Goal: Task Accomplishment & Management: Manage account settings

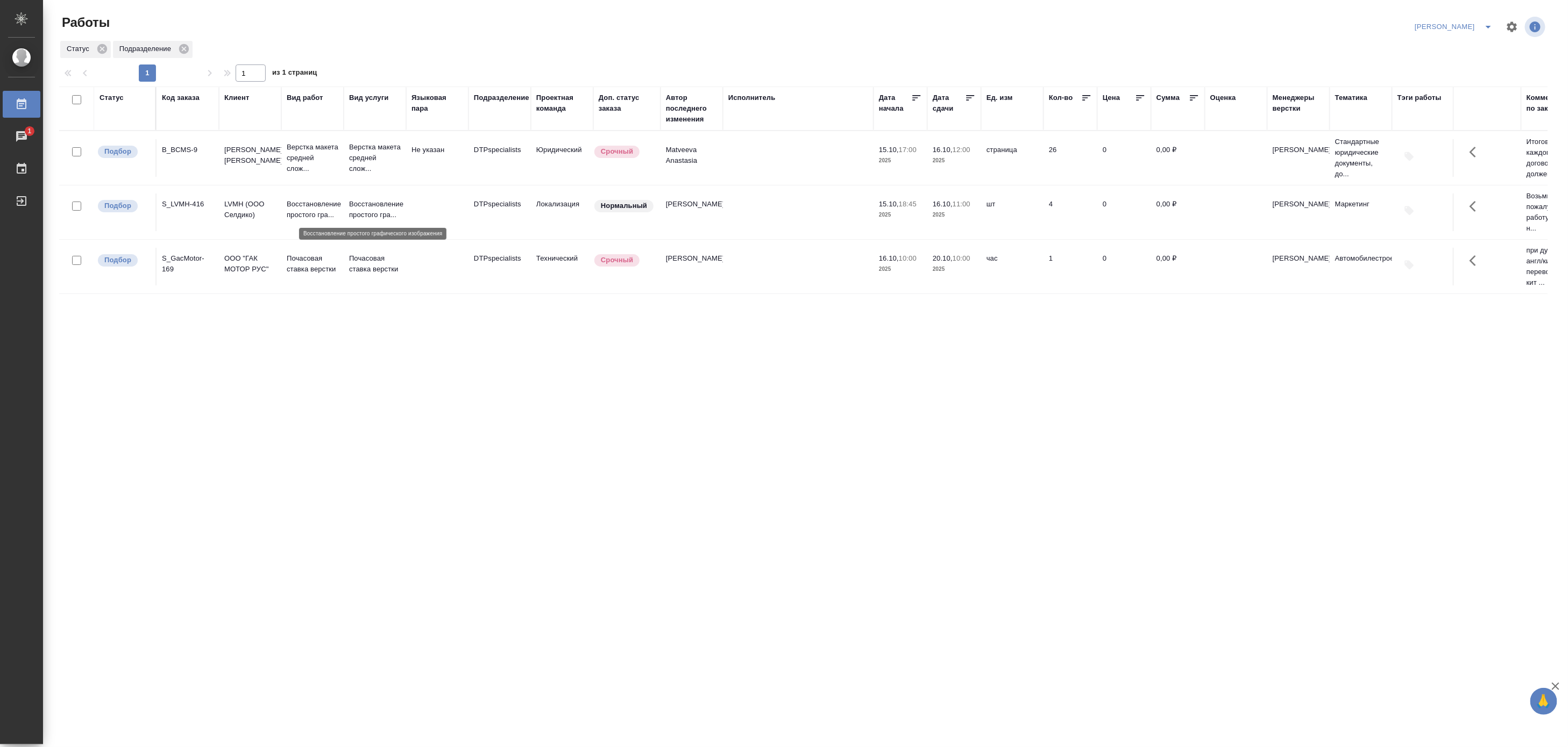
click at [384, 212] on p "Восстановление простого гра..." at bounding box center [375, 209] width 52 height 21
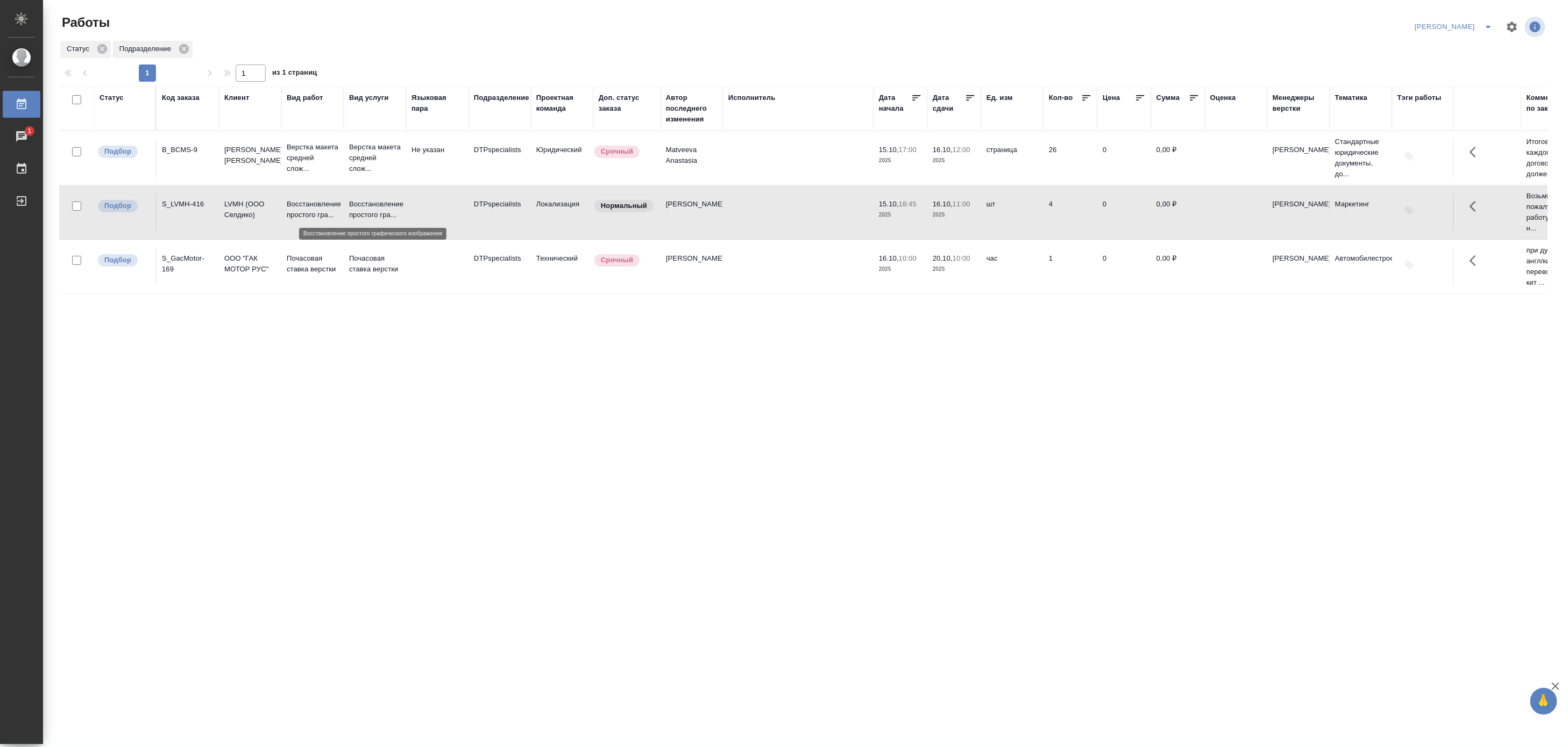
click at [384, 212] on p "Восстановление простого гра..." at bounding box center [375, 209] width 52 height 21
click at [21, 132] on div "Чаты" at bounding box center [8, 136] width 27 height 16
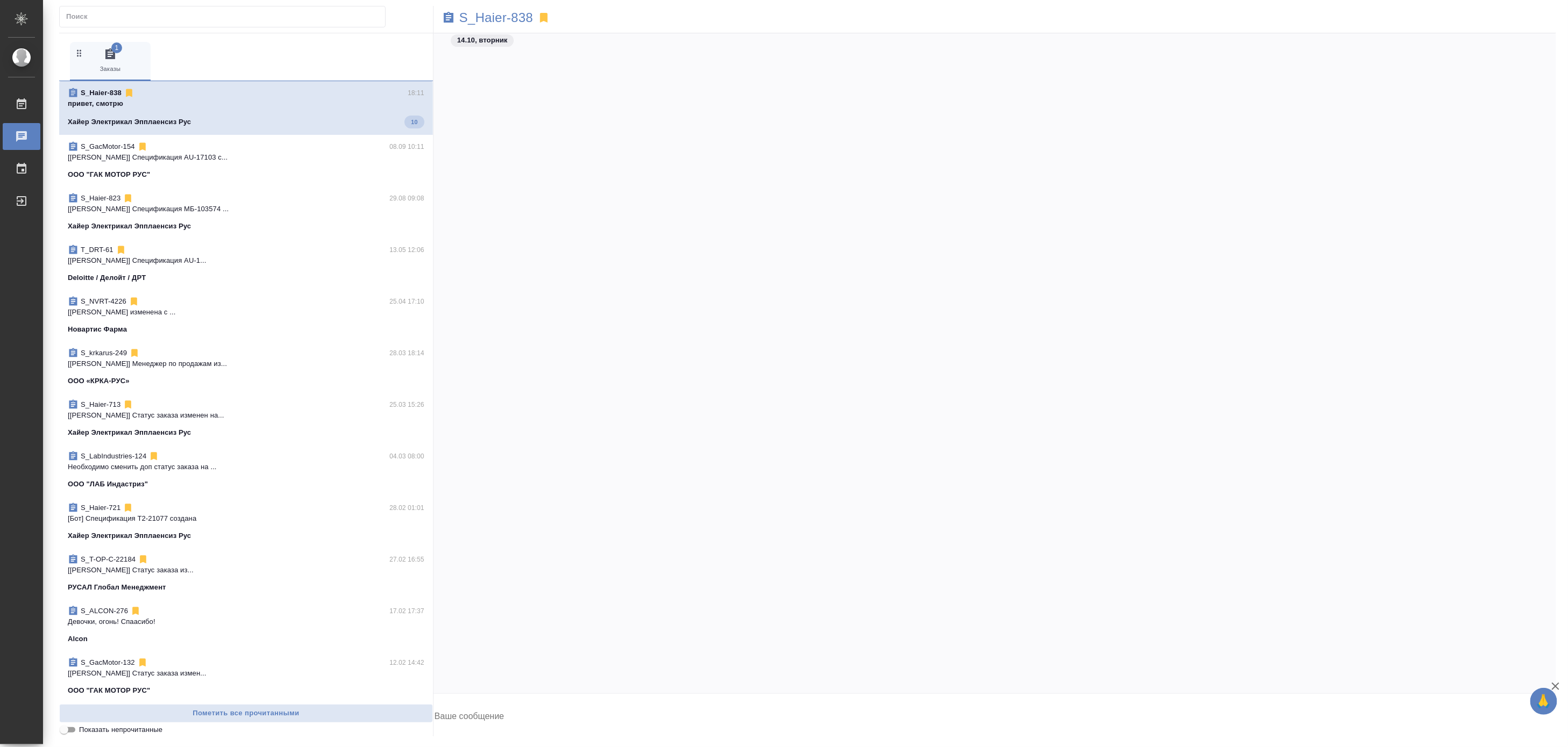
scroll to position [31333, 0]
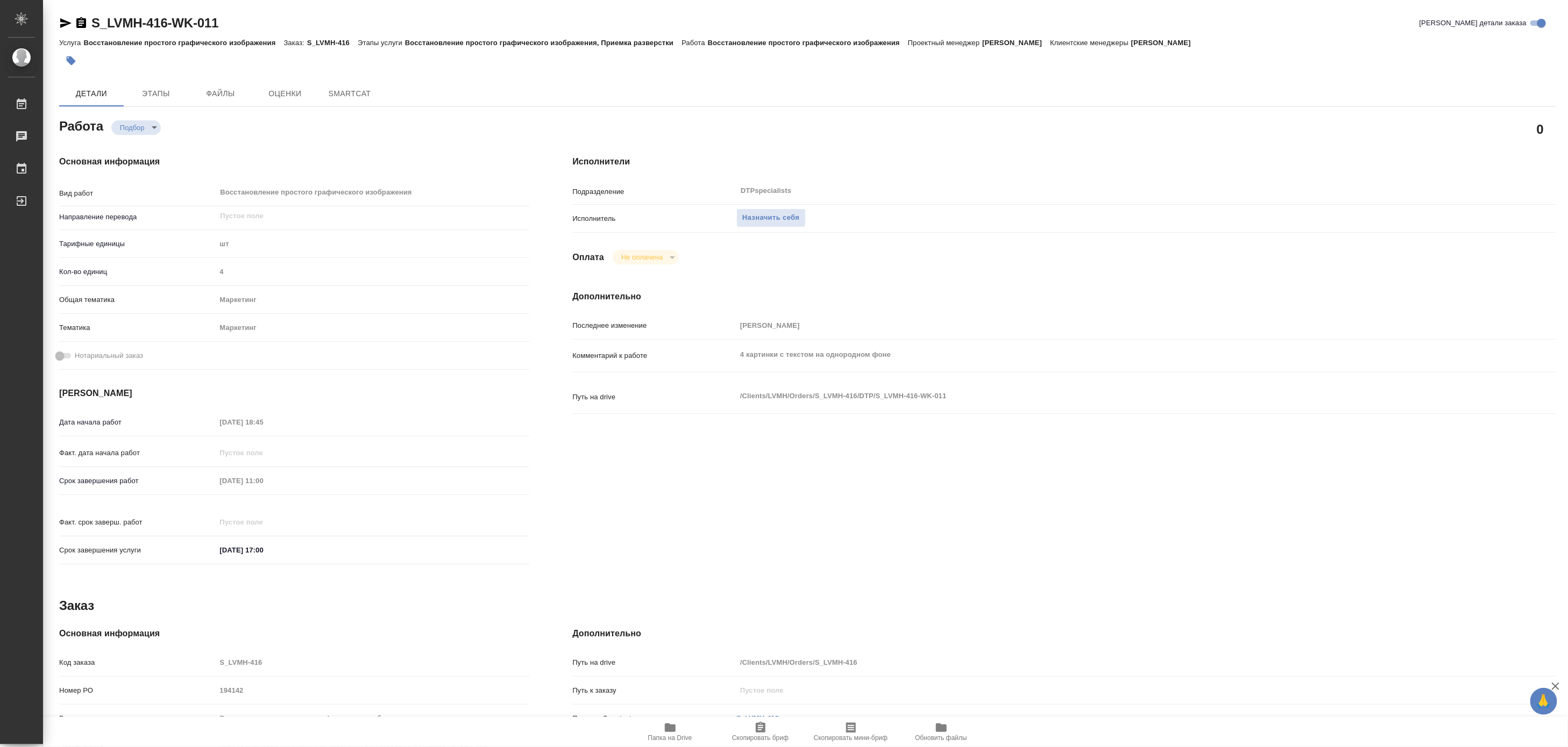
type textarea "x"
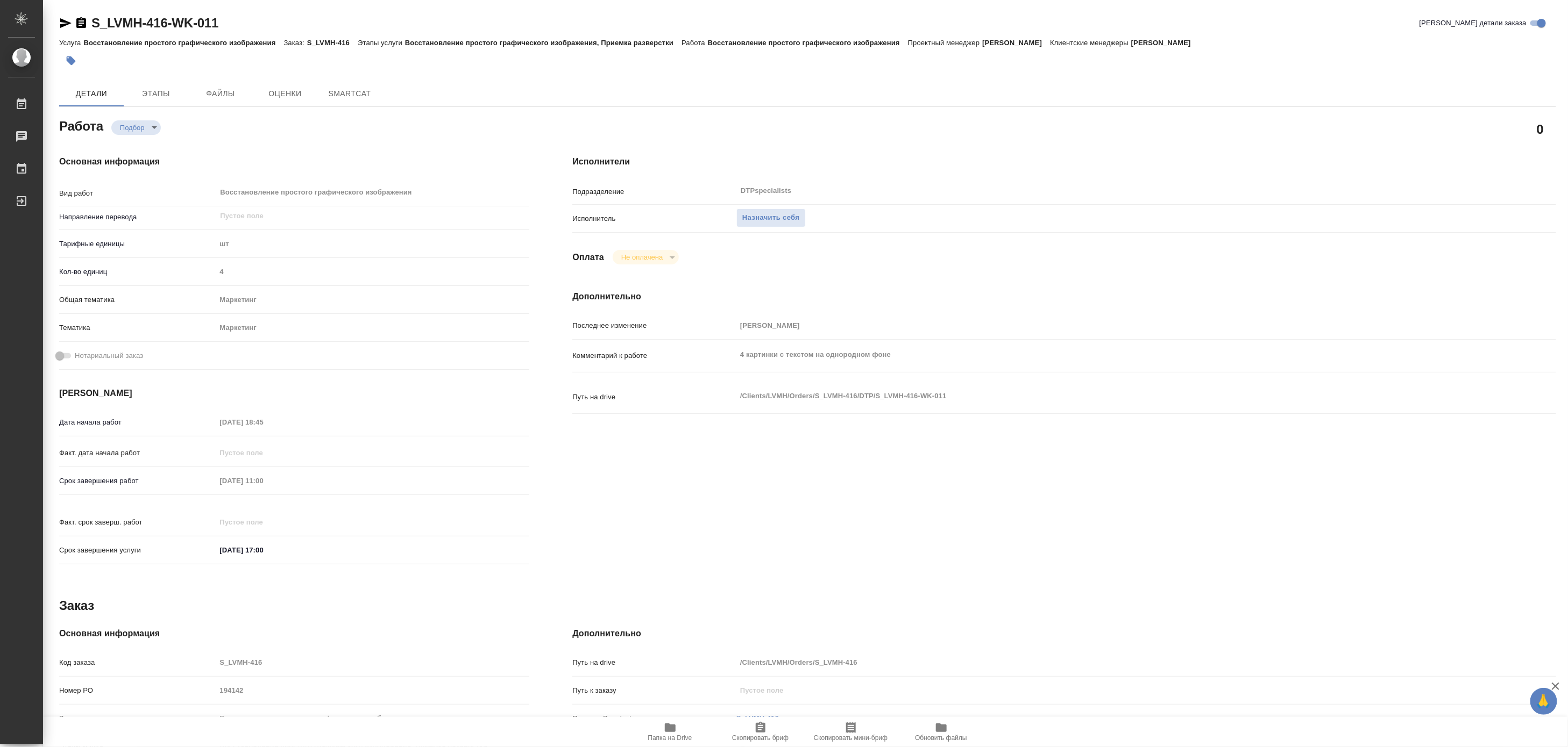
type textarea "x"
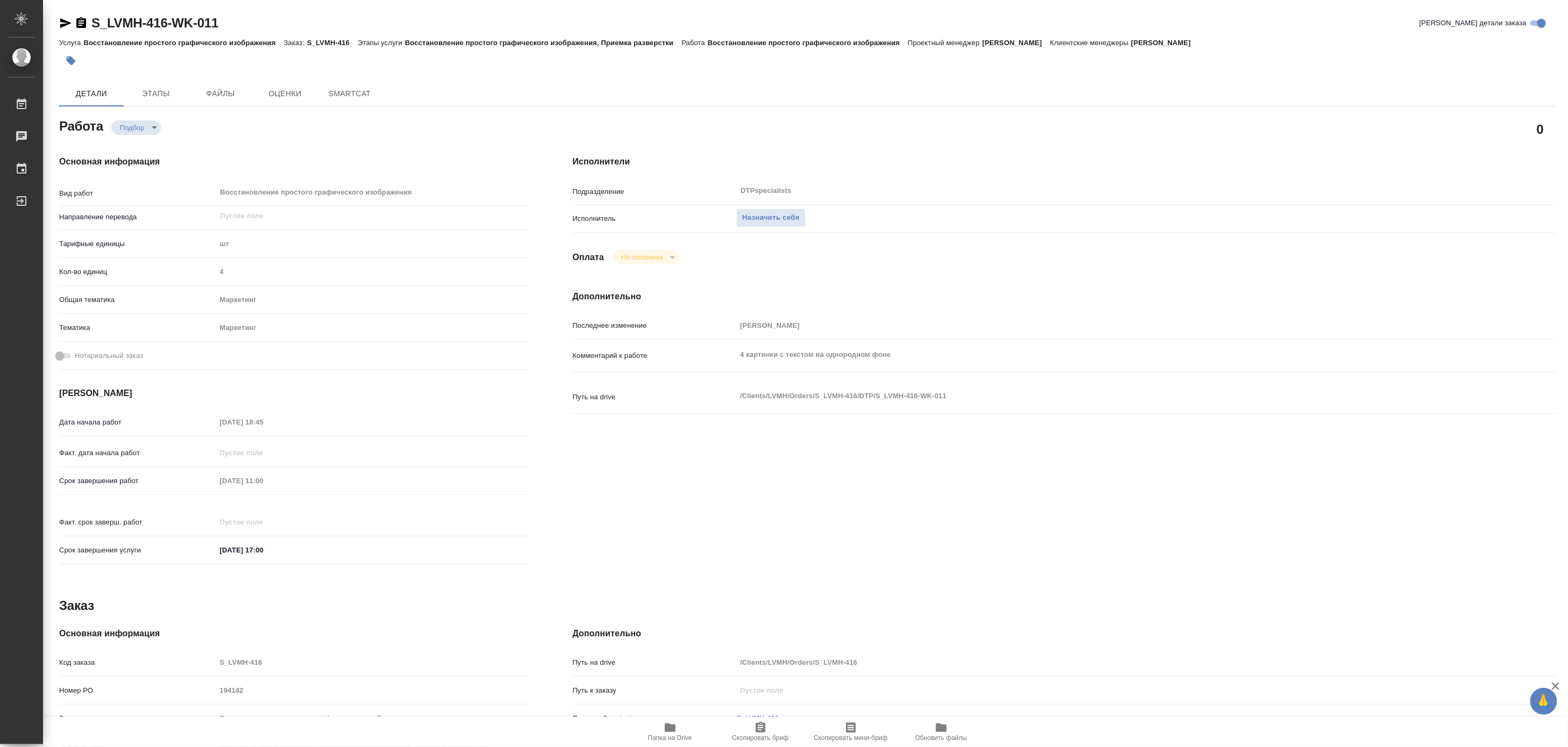
type textarea "x"
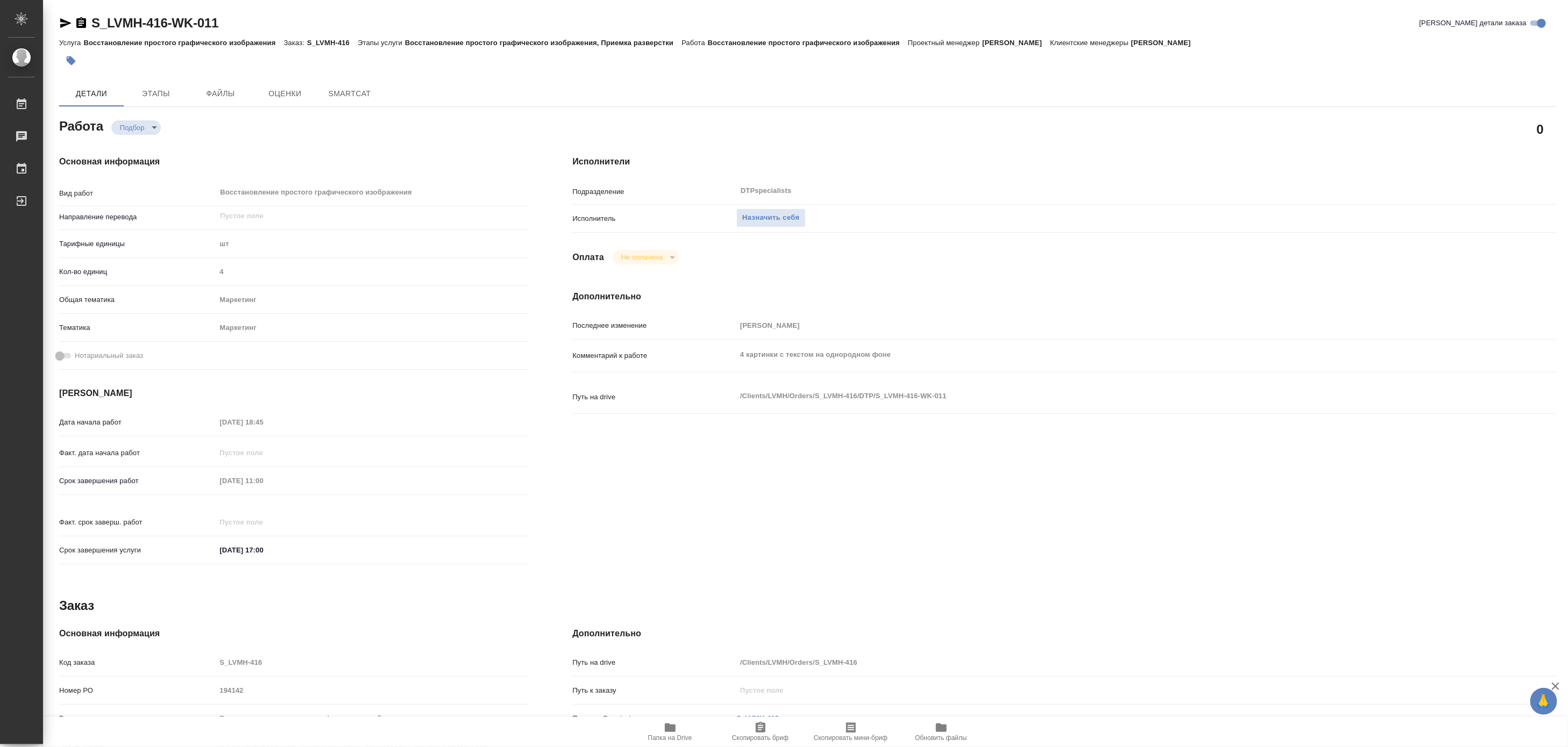
type textarea "x"
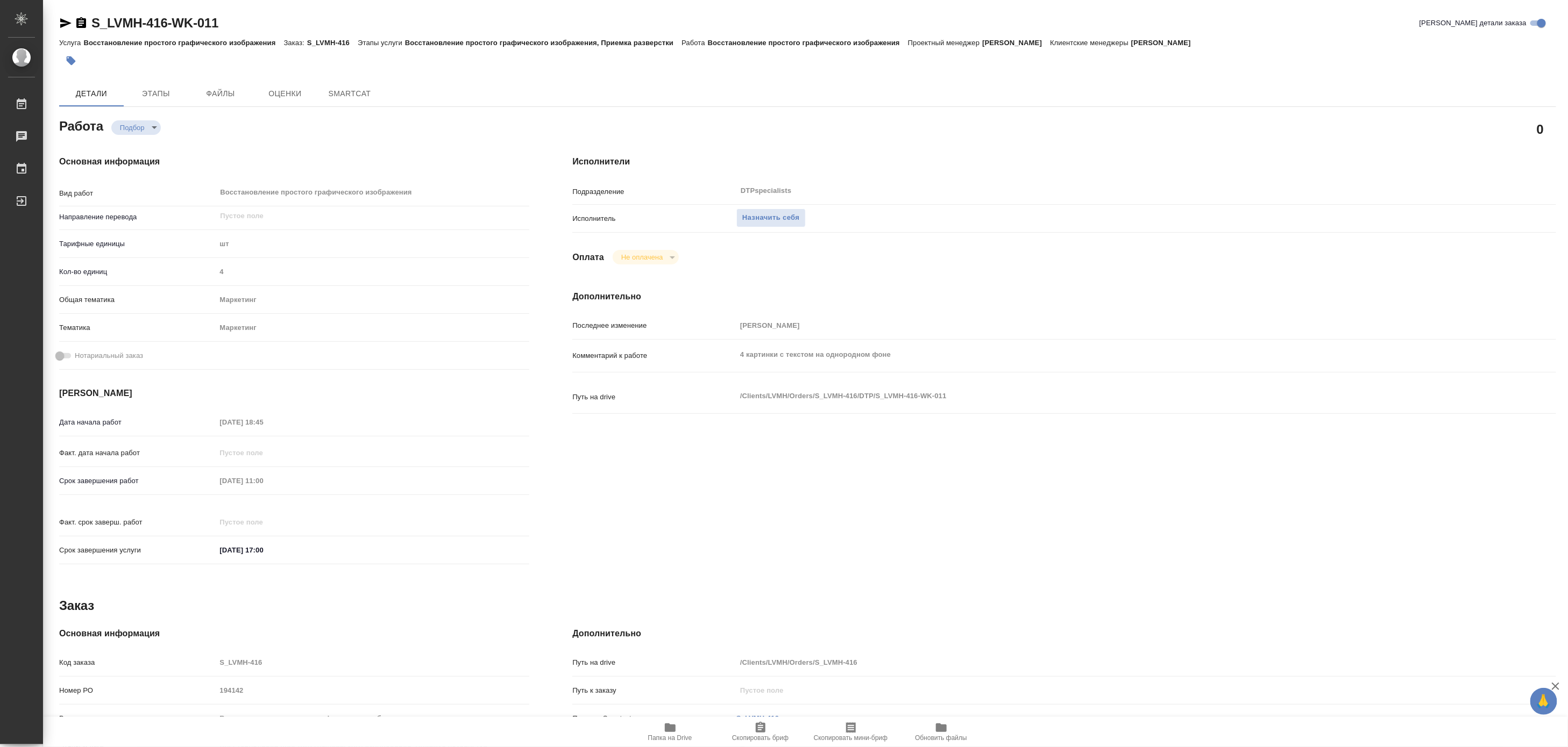
type textarea "x"
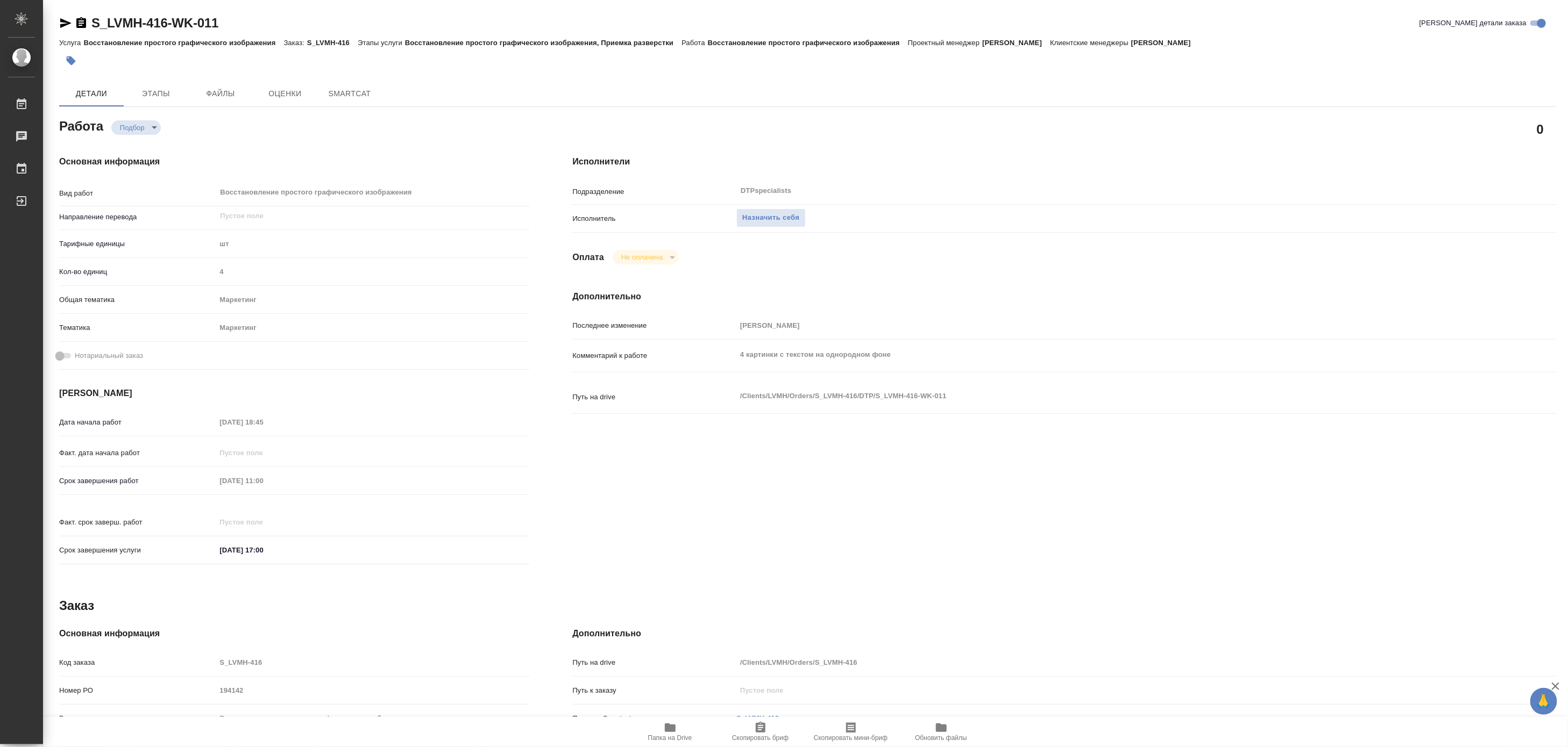
type textarea "x"
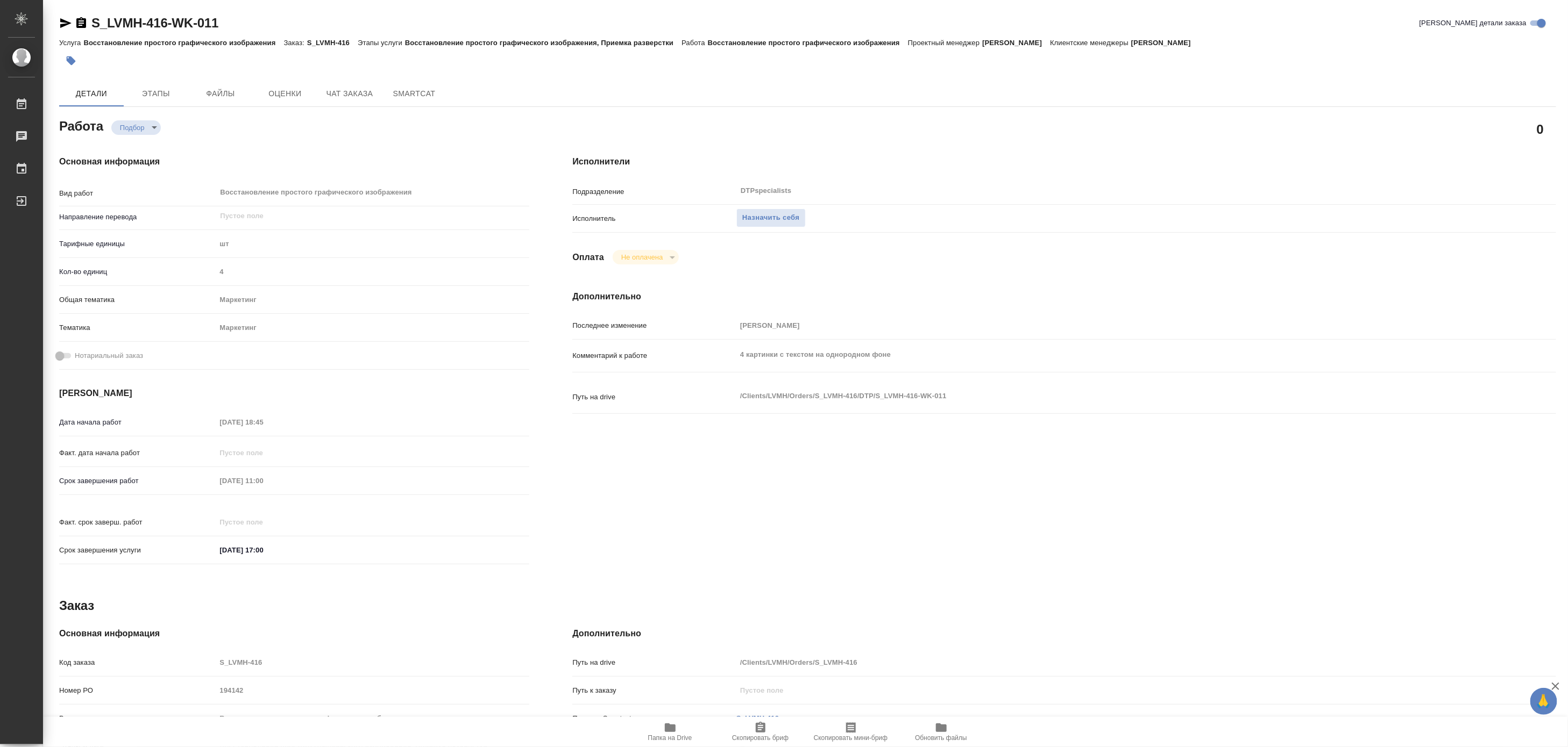
type textarea "x"
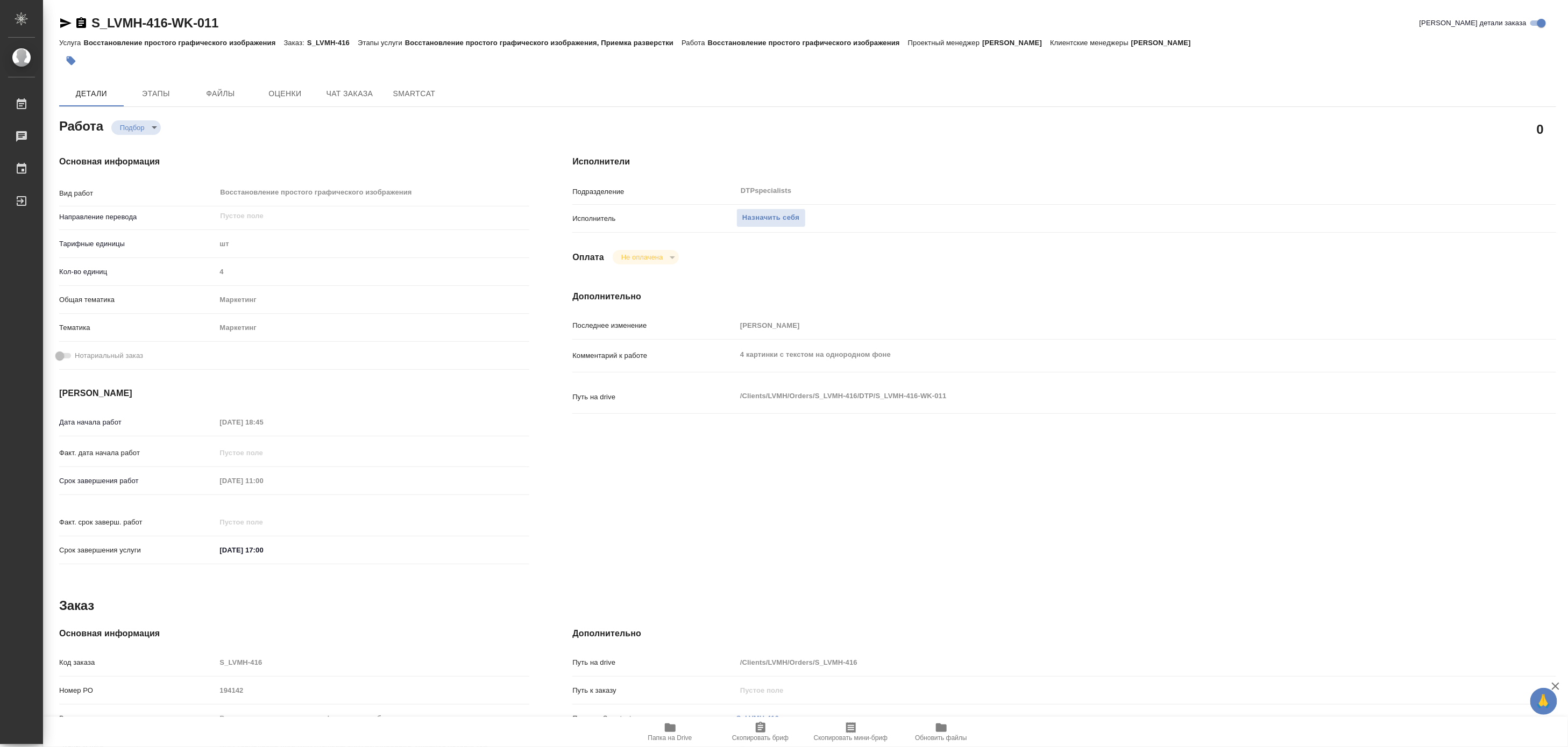
type textarea "x"
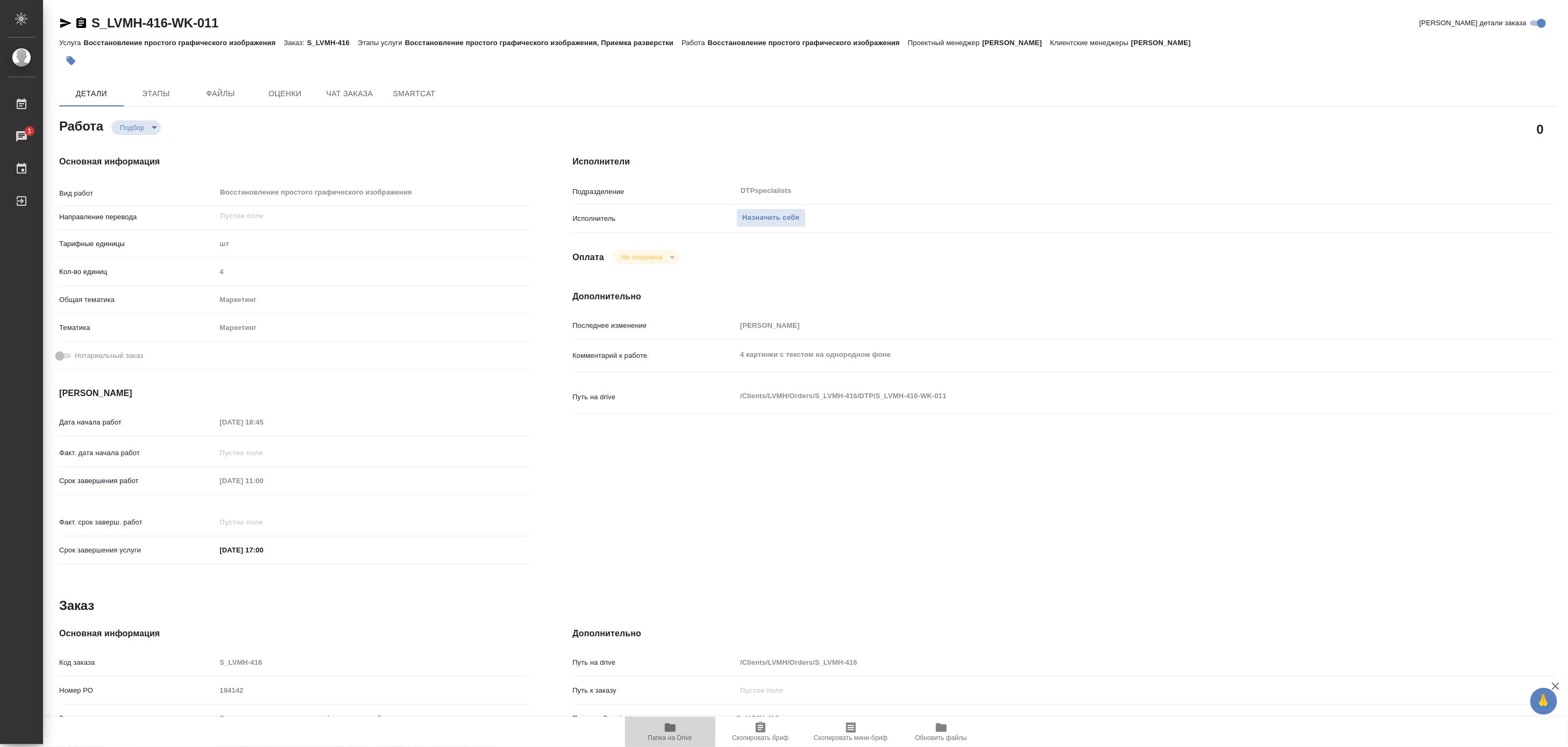
click at [668, 742] on button "Папка на Drive" at bounding box center [670, 732] width 90 height 30
click at [784, 214] on span "Назначить себя" at bounding box center [771, 218] width 57 height 12
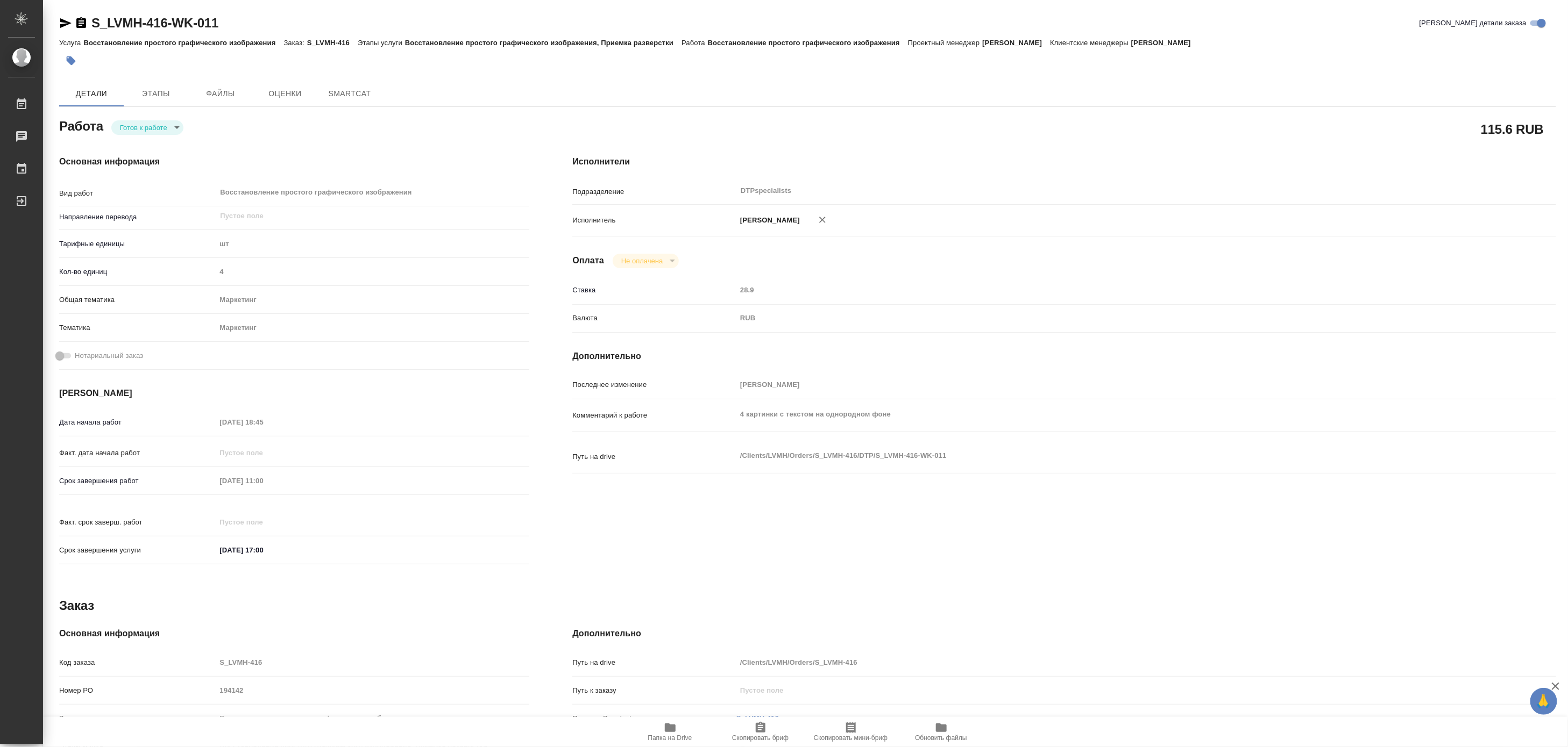
type textarea "x"
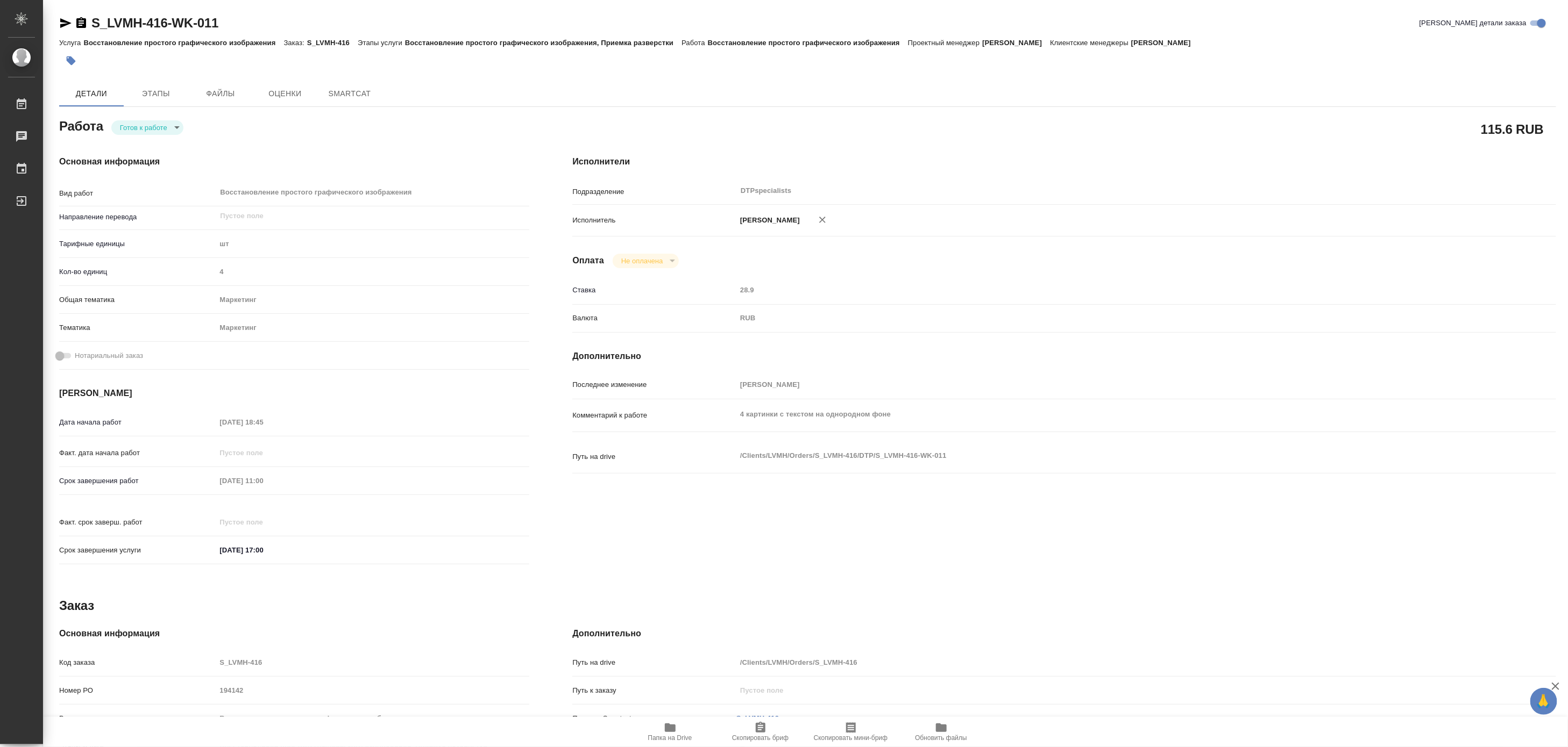
type textarea "x"
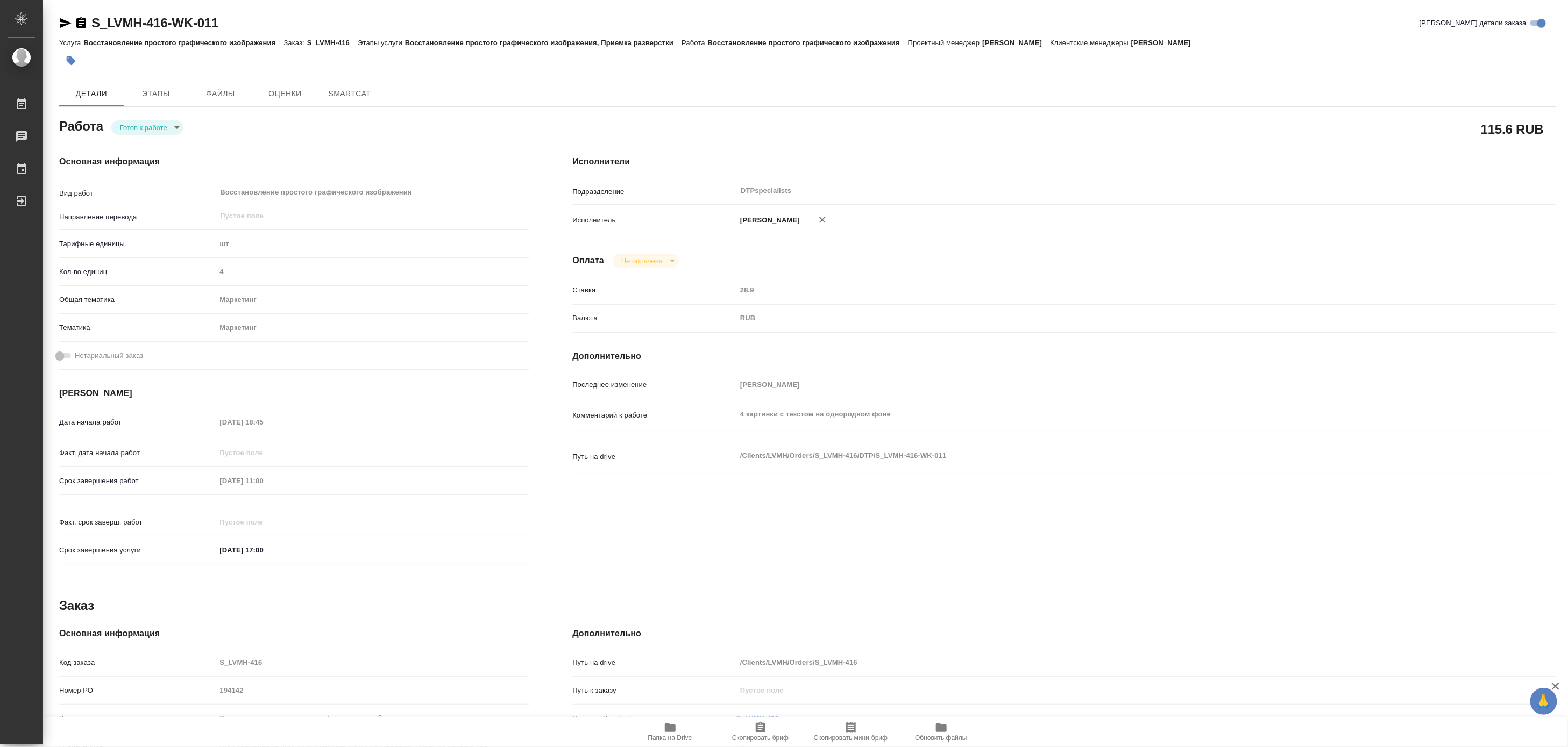
type textarea "x"
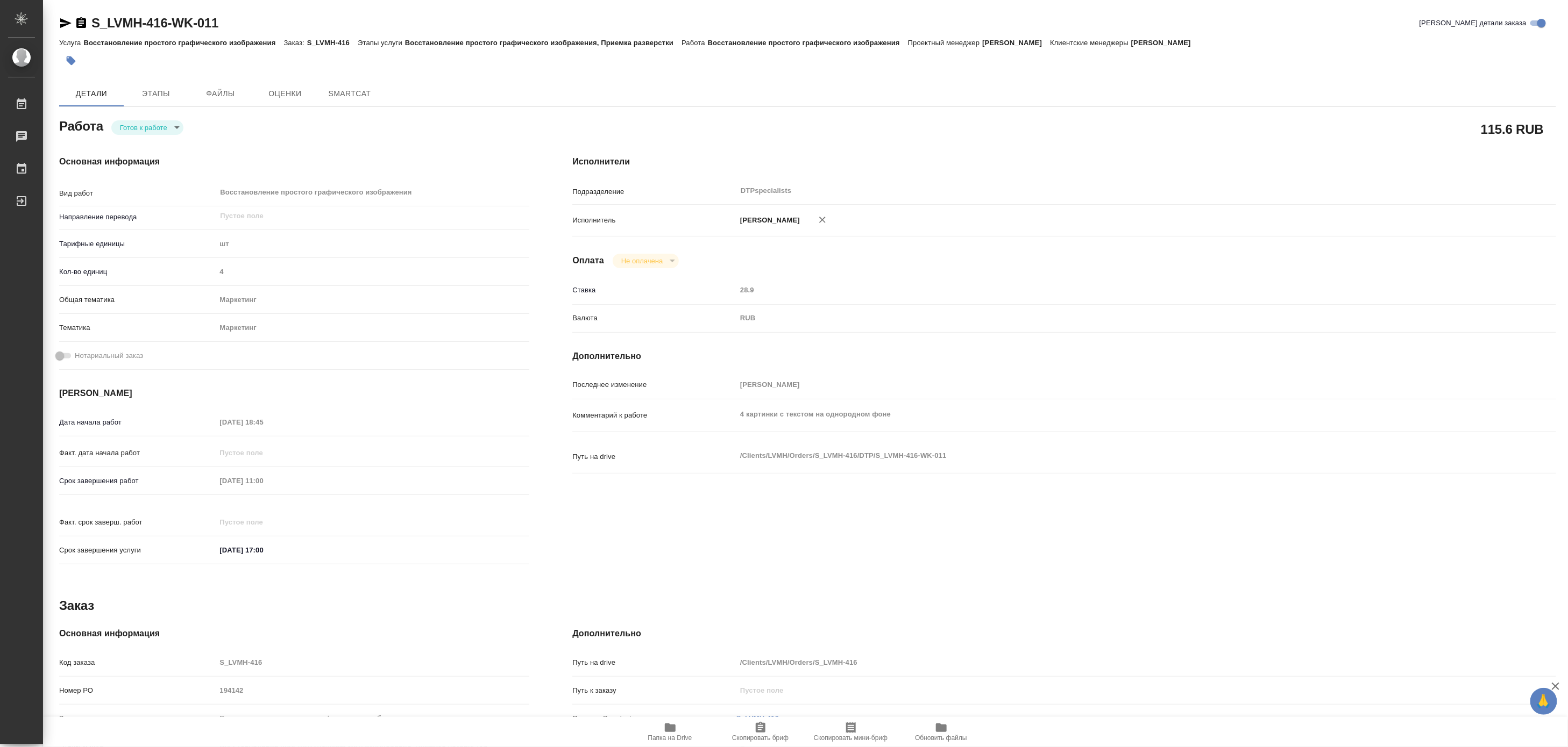
type textarea "x"
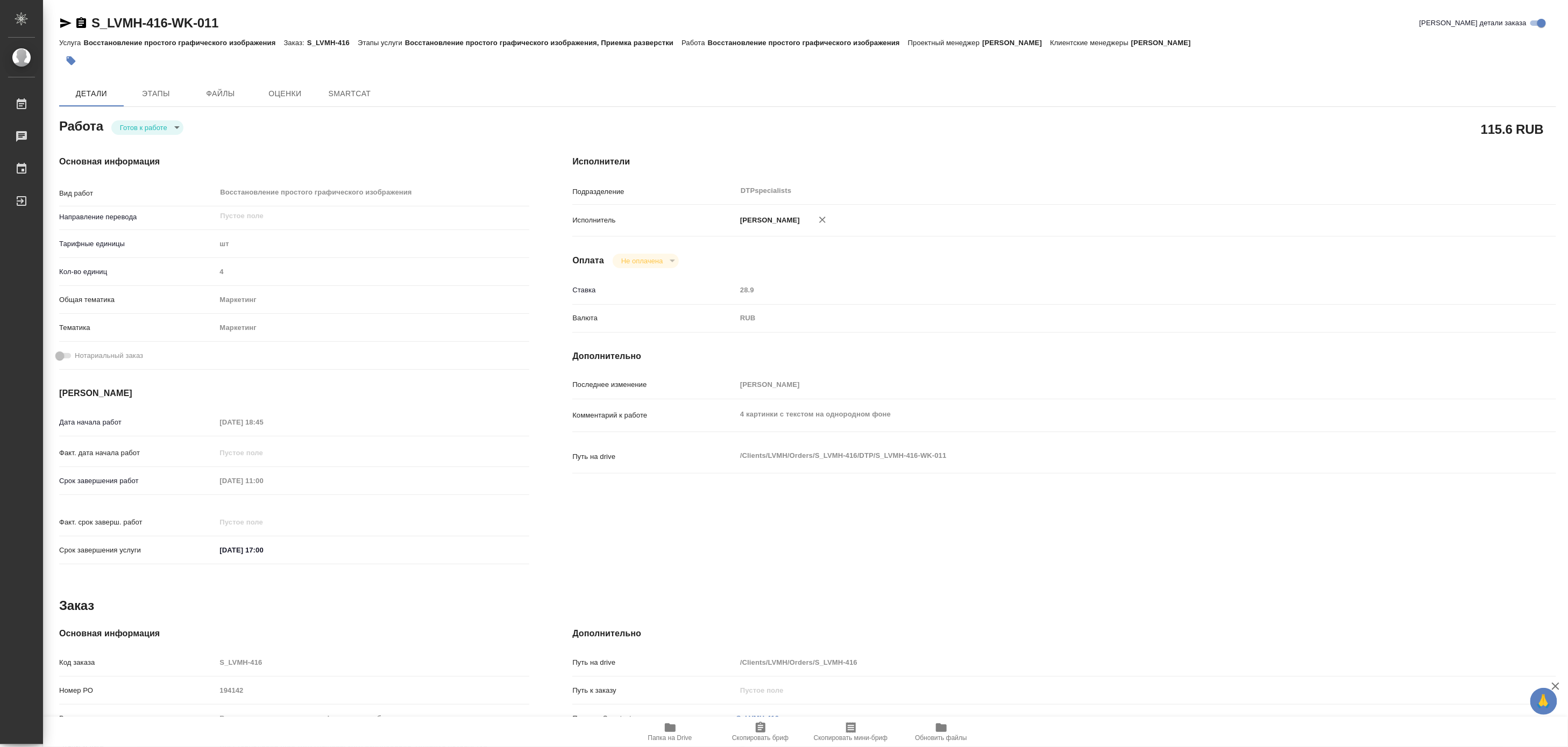
type textarea "x"
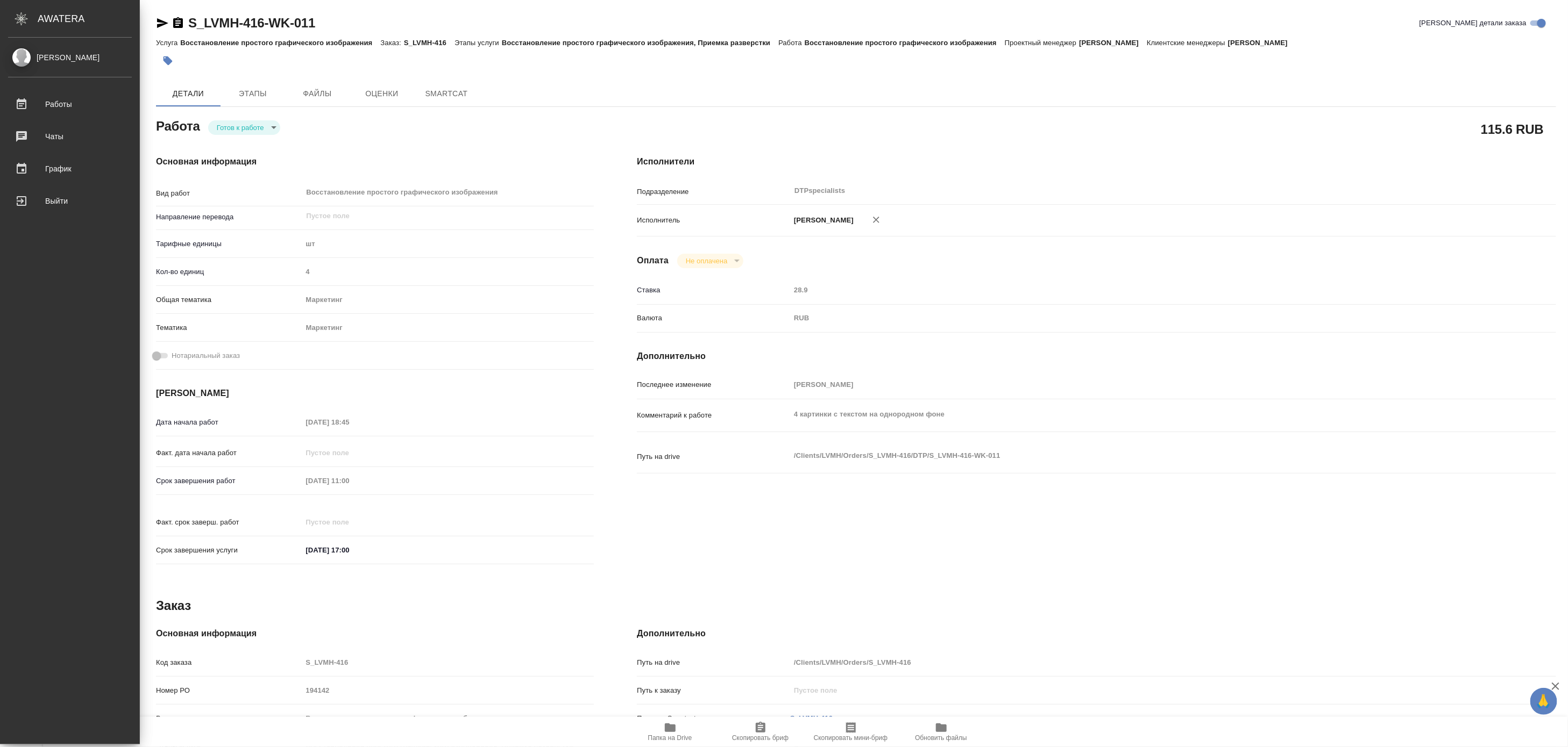
type textarea "x"
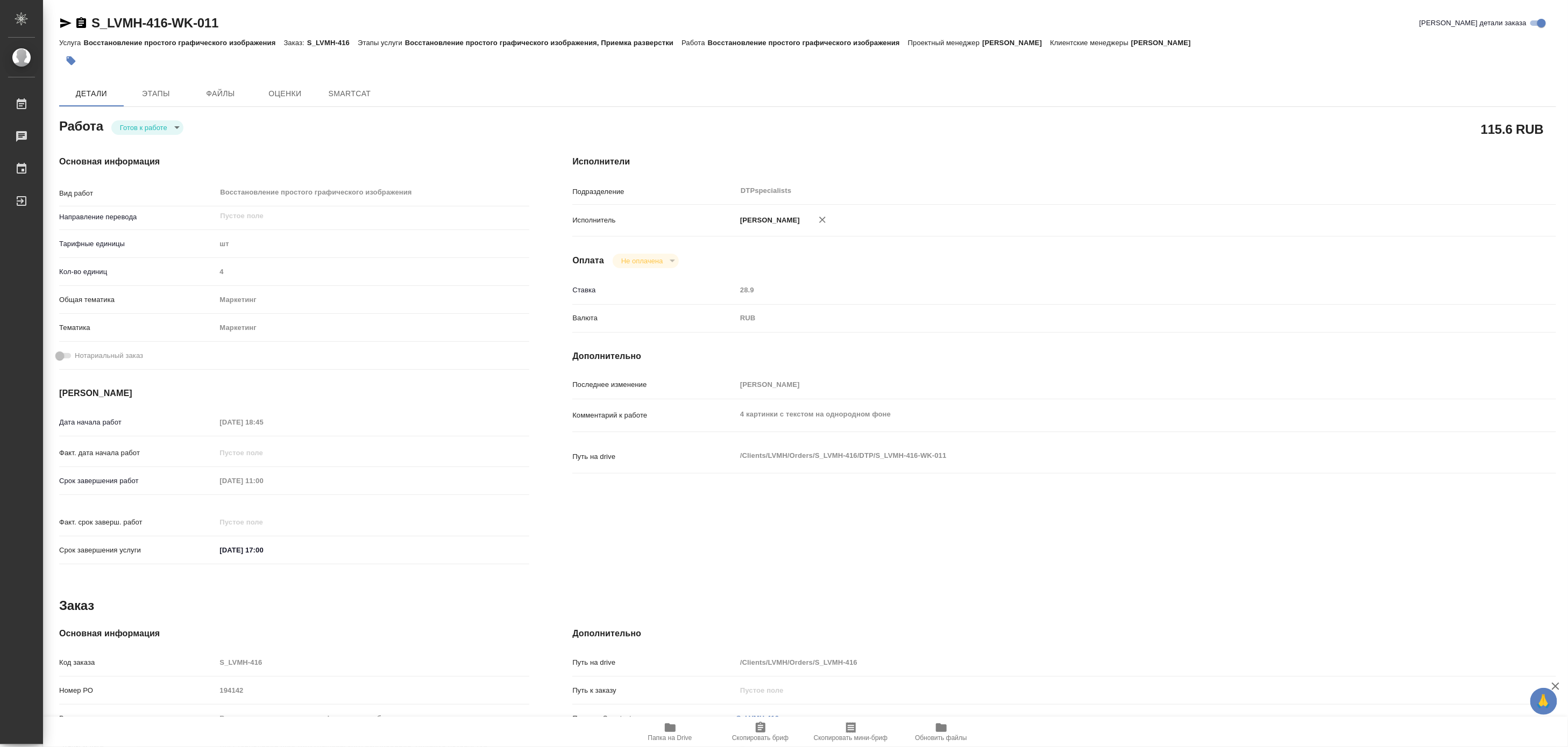
type textarea "x"
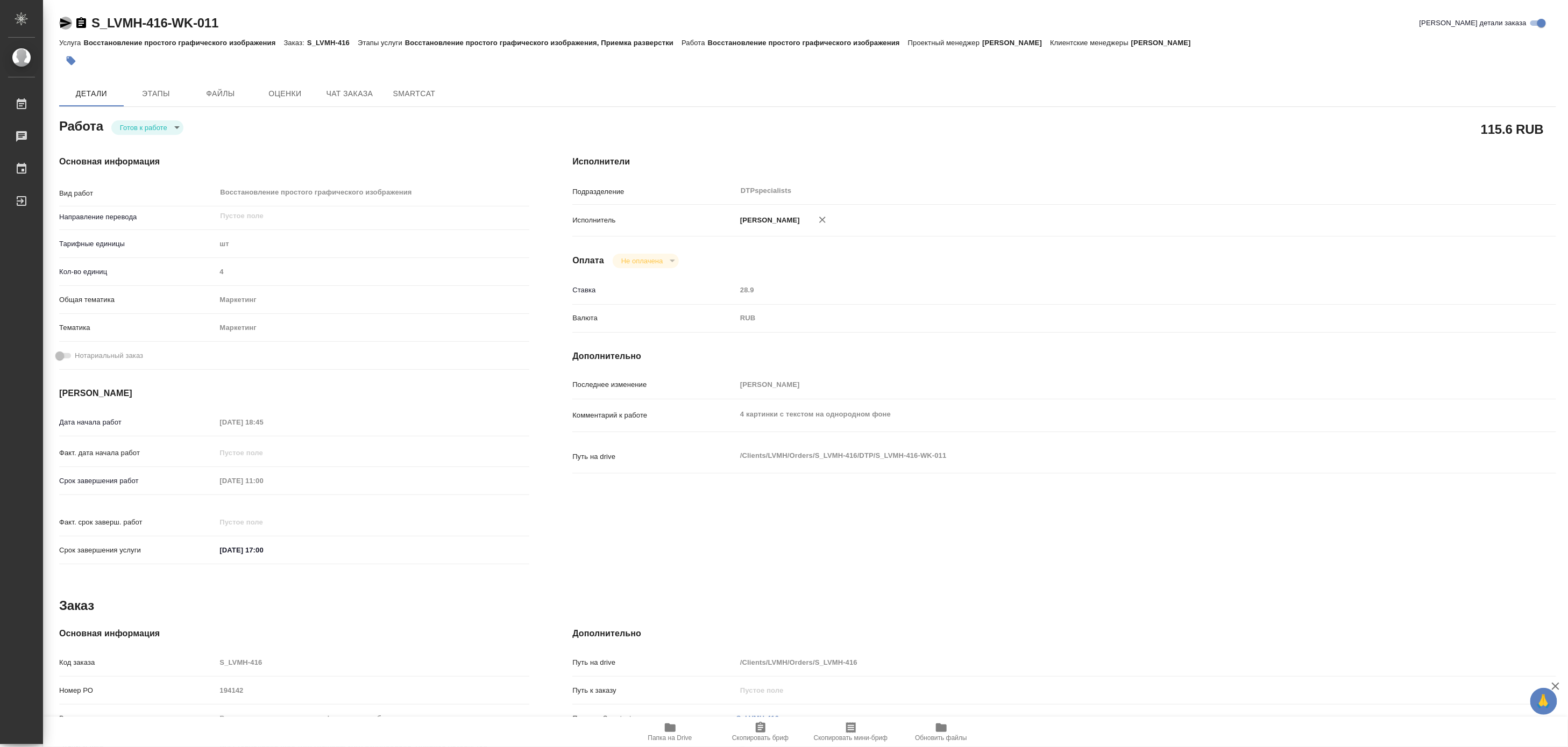
click at [60, 24] on icon "button" at bounding box center [66, 23] width 12 height 10
type textarea "x"
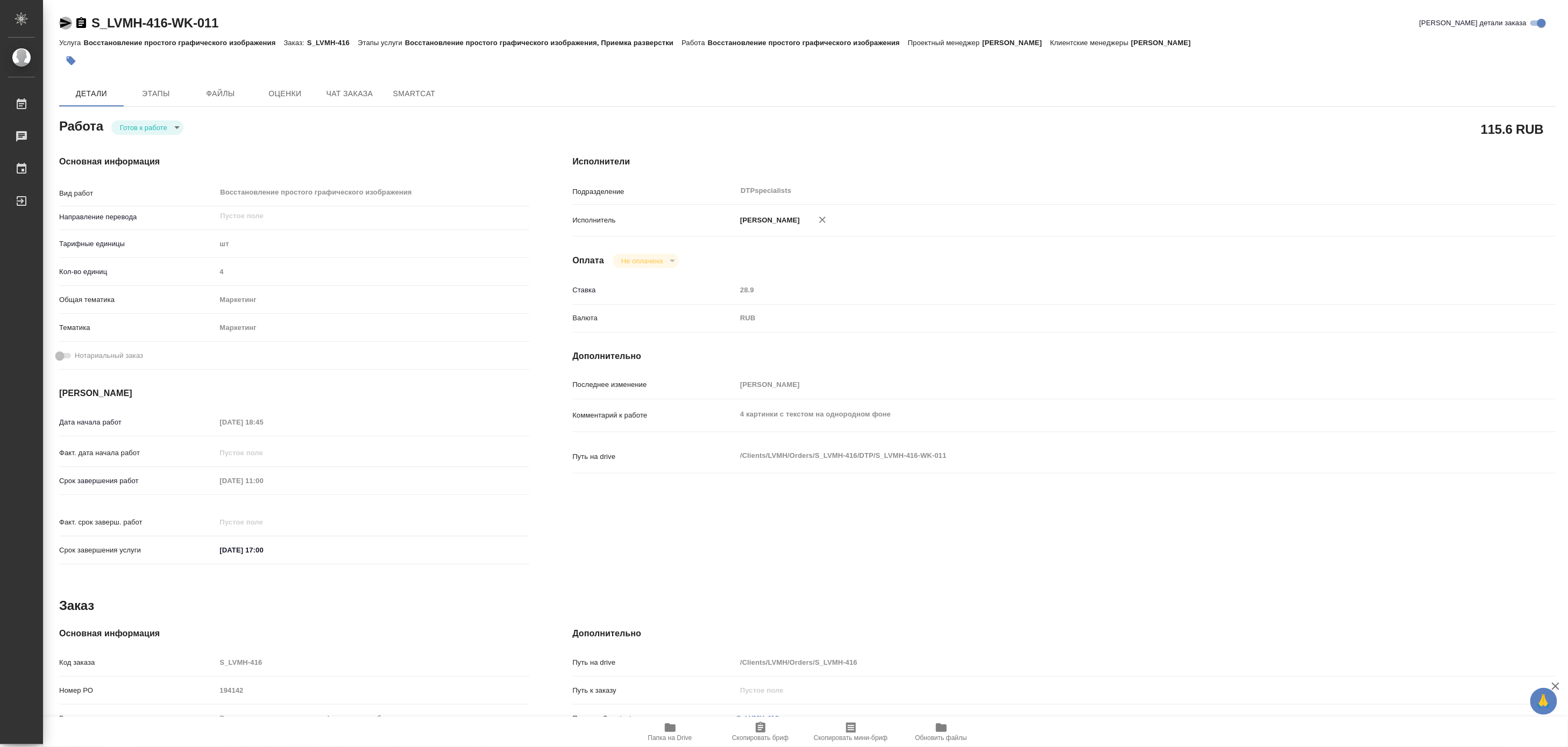
type textarea "x"
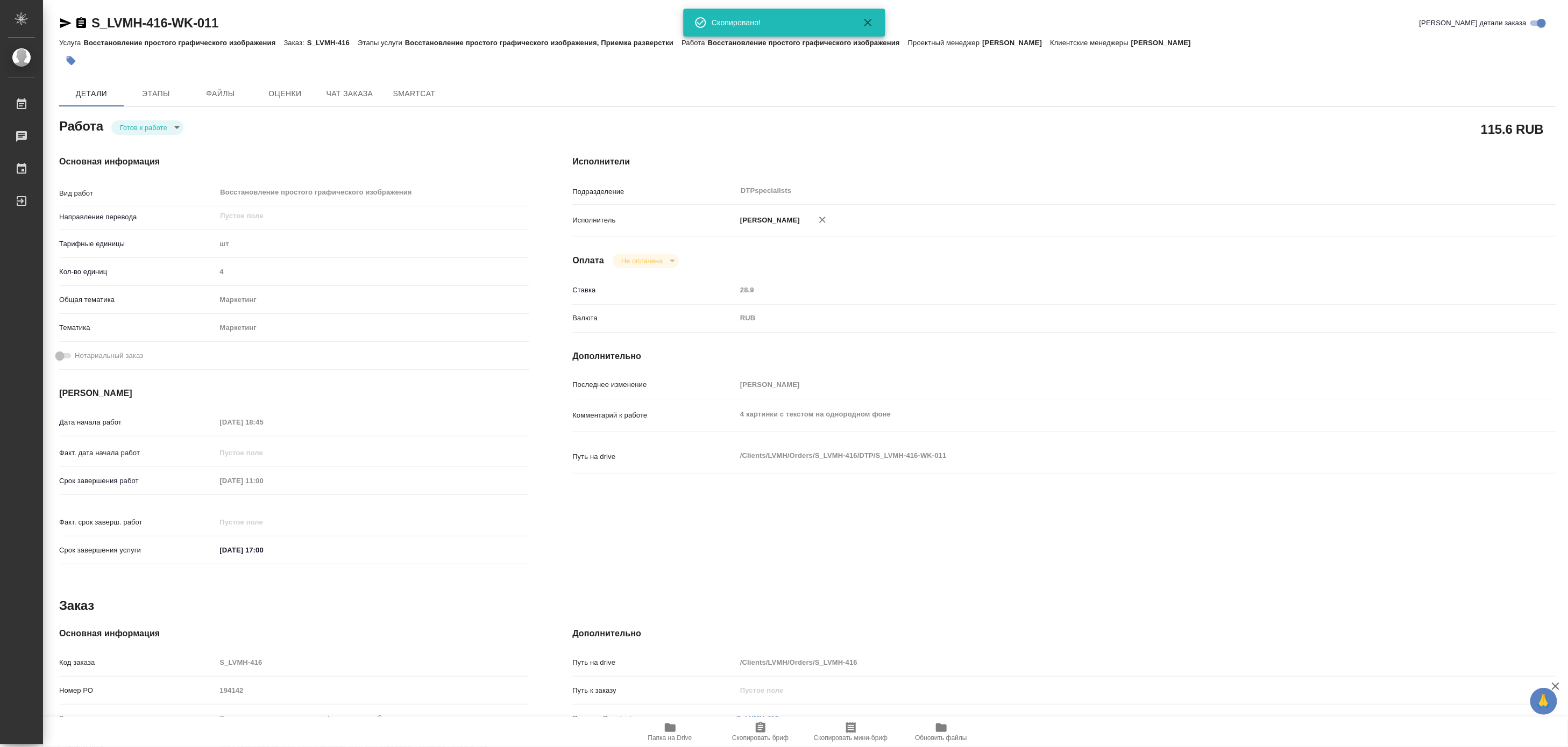
type textarea "x"
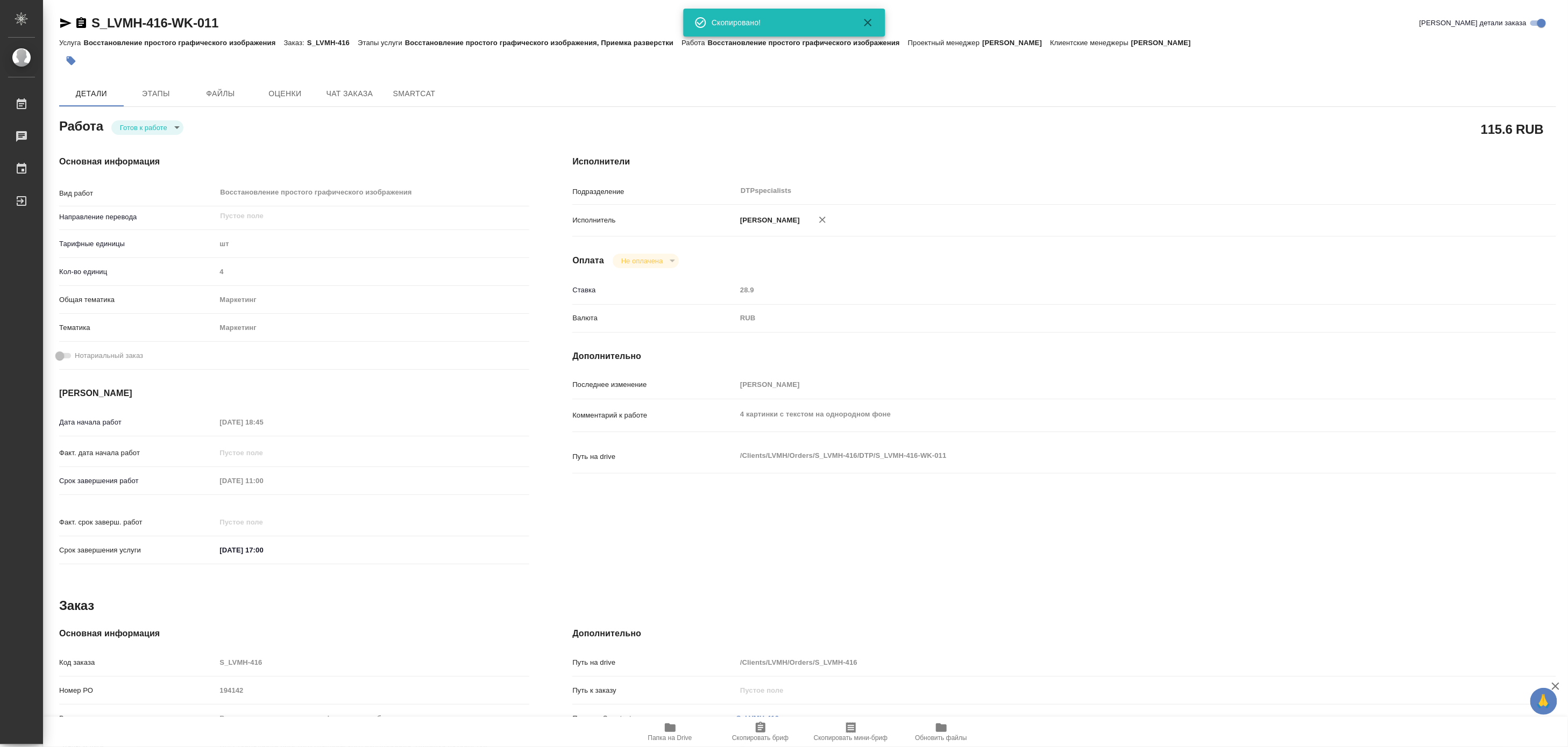
type textarea "x"
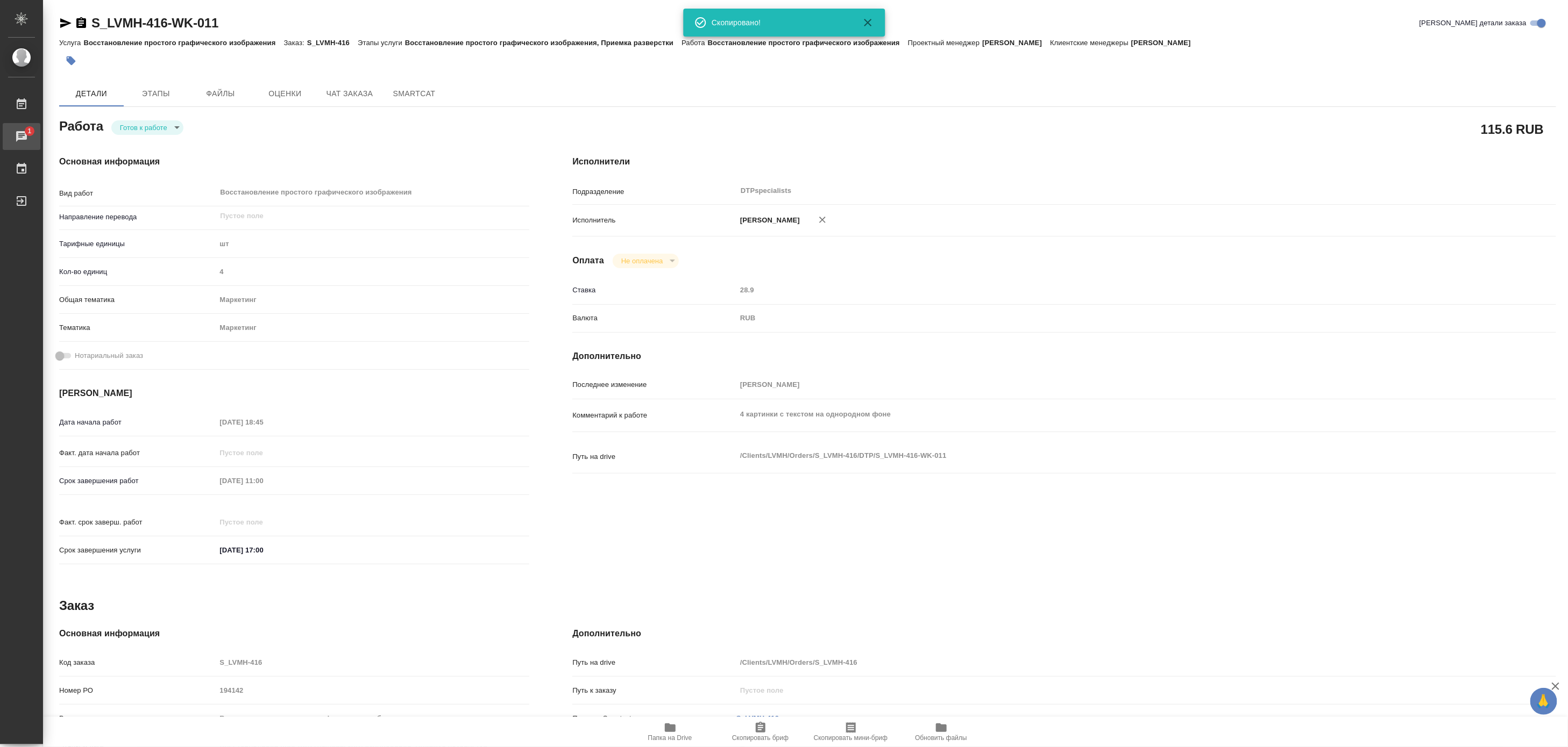
type textarea "x"
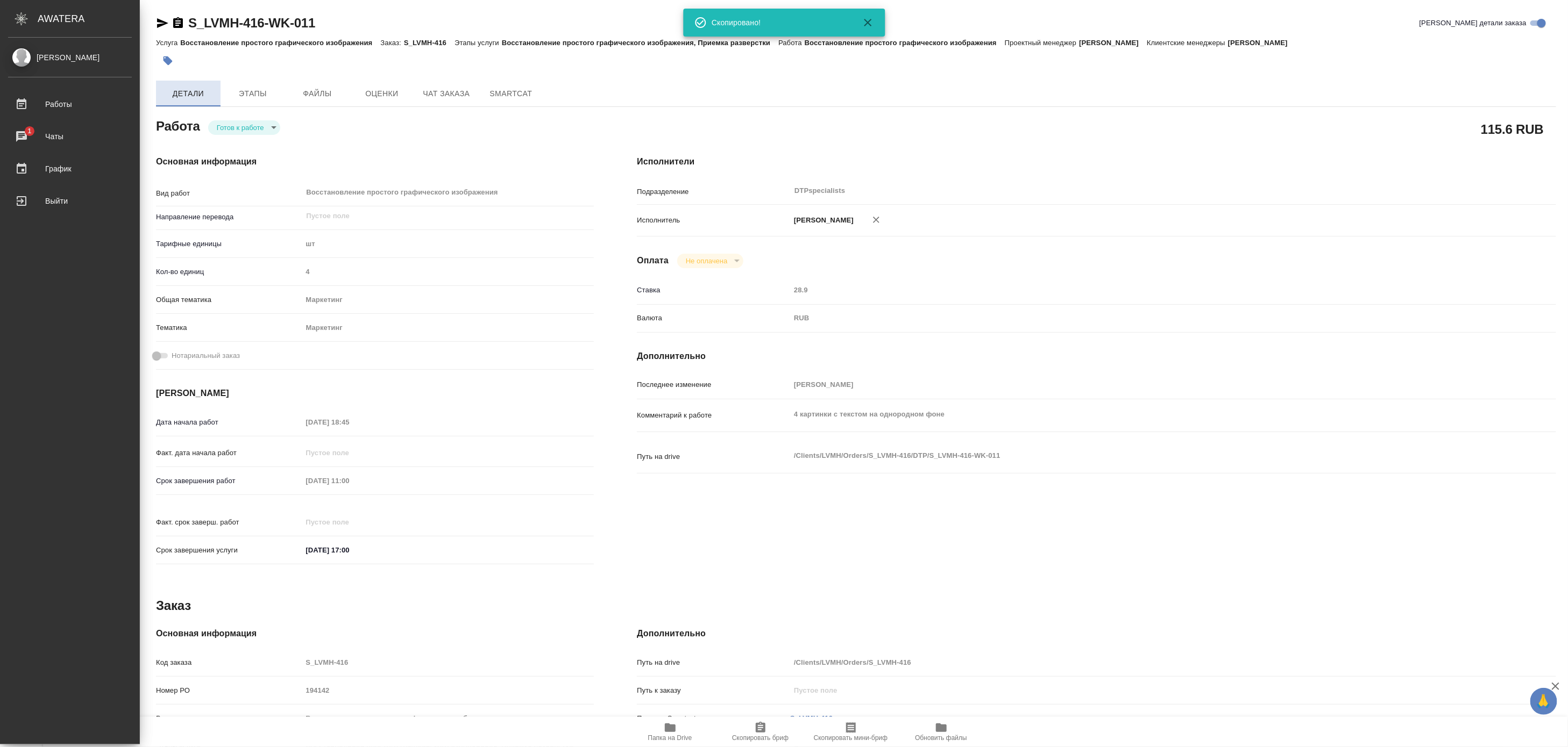
type textarea "x"
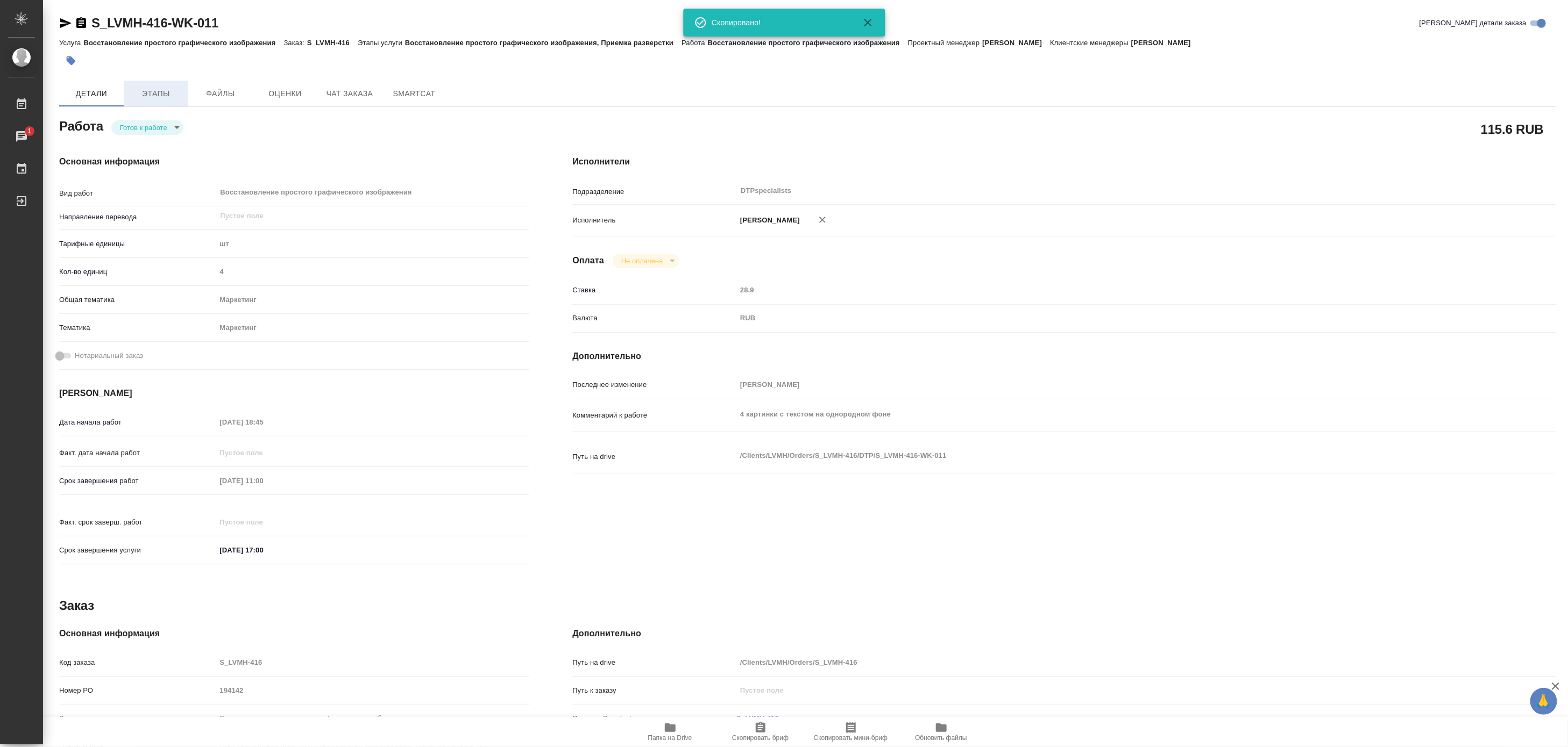
click at [150, 91] on span "Этапы" at bounding box center [156, 94] width 52 height 13
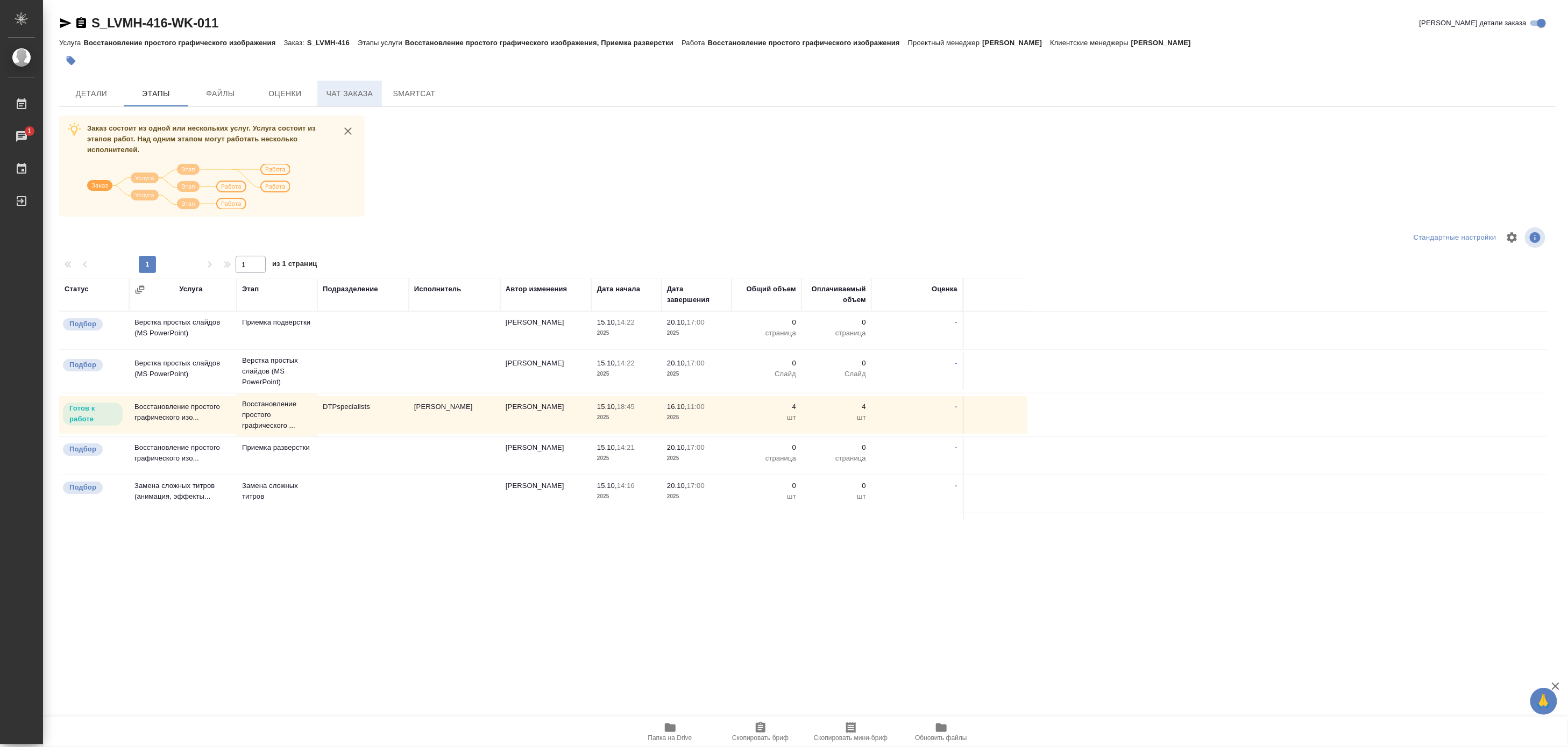
click at [345, 88] on span "Чат заказа" at bounding box center [349, 94] width 52 height 13
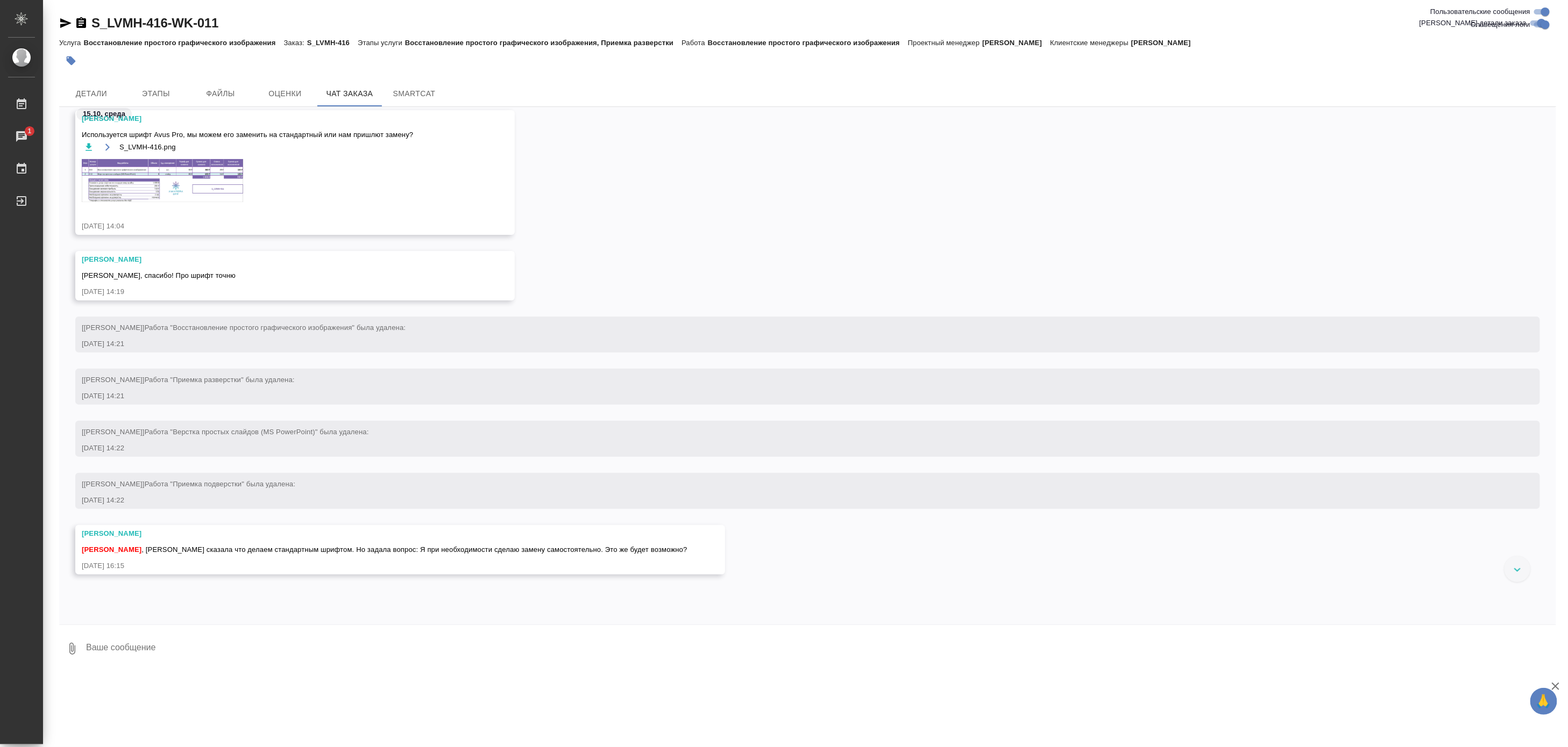
scroll to position [717, 0]
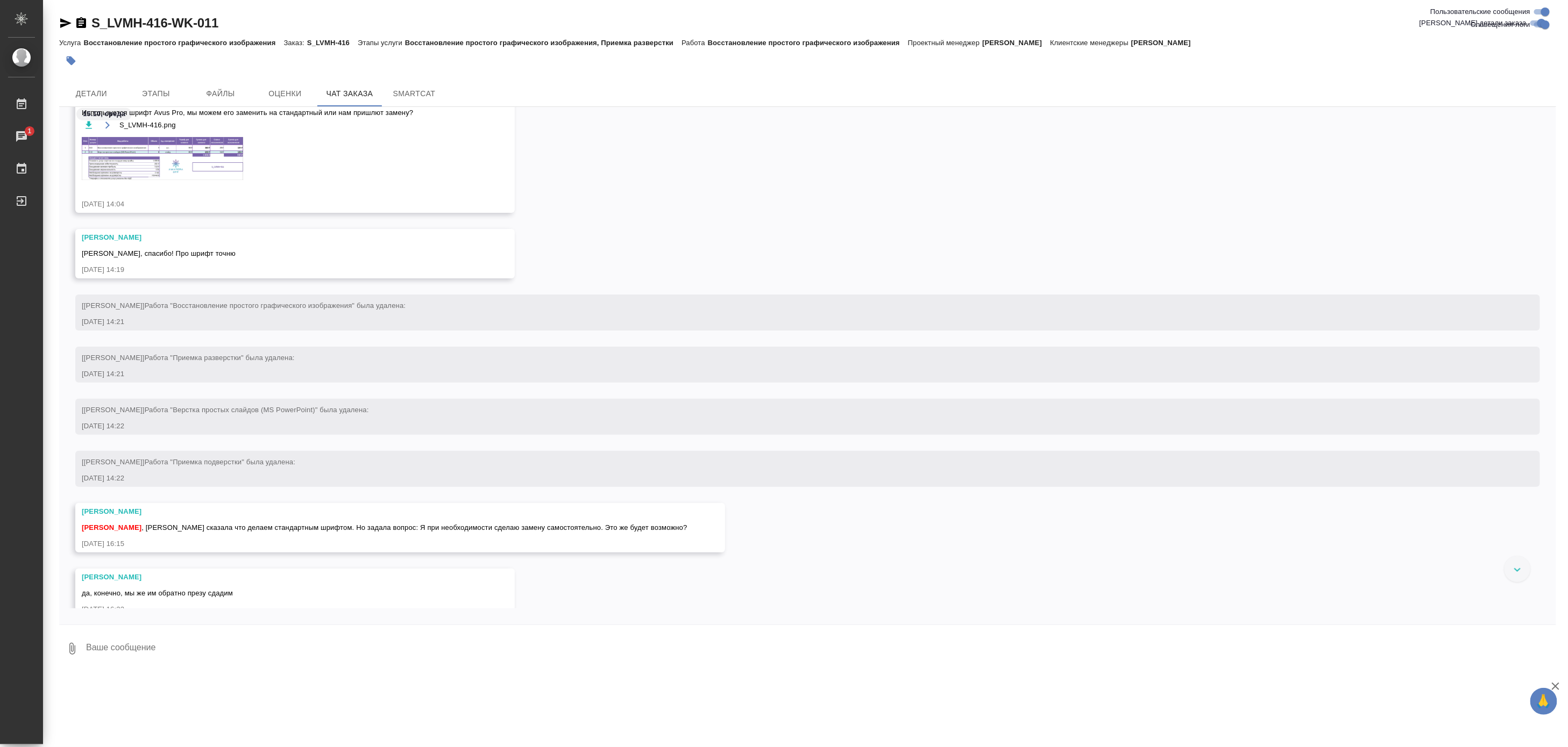
click at [178, 161] on img at bounding box center [162, 158] width 161 height 43
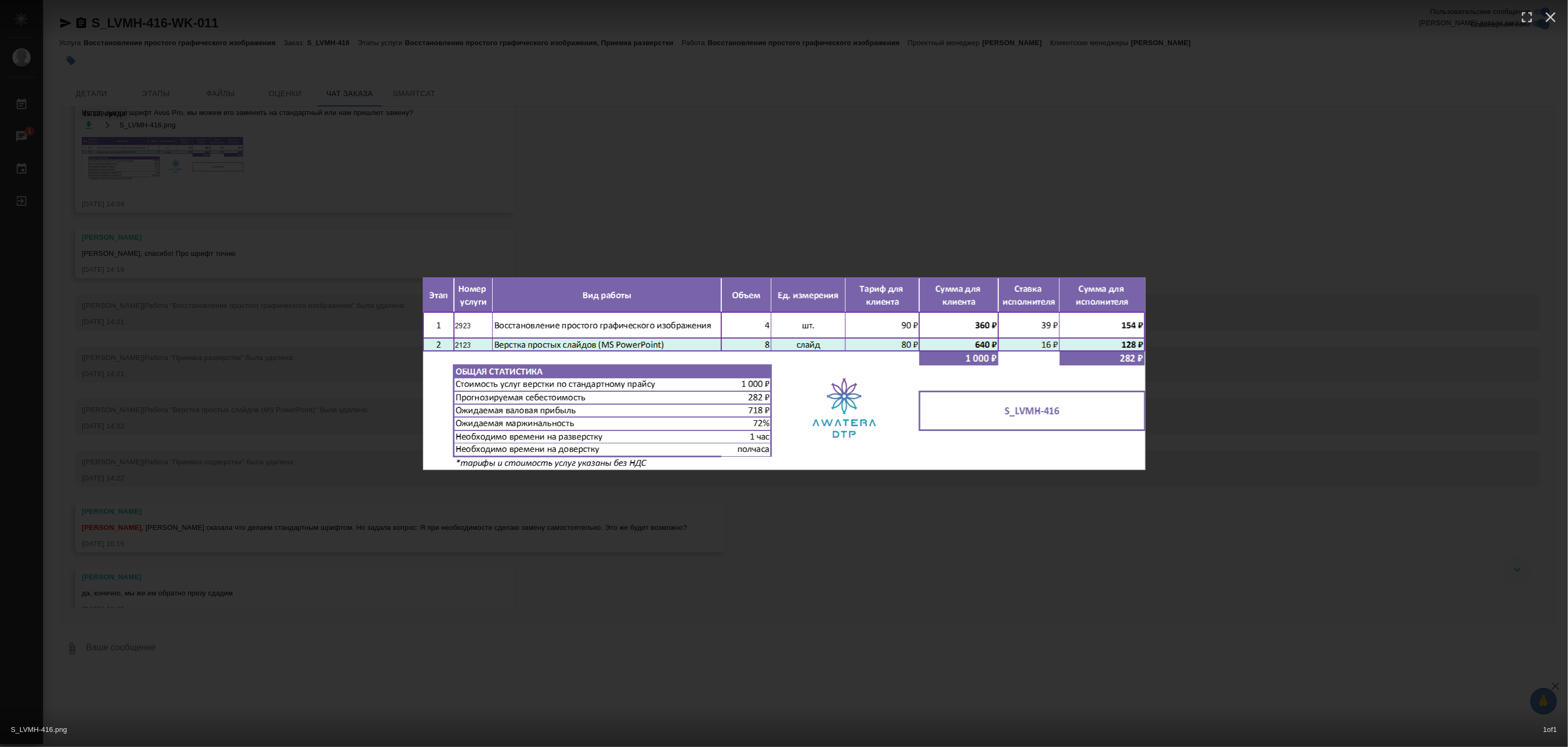
click at [178, 161] on div "S_LVMH-416.png 1 of 1" at bounding box center [784, 374] width 1568 height 747
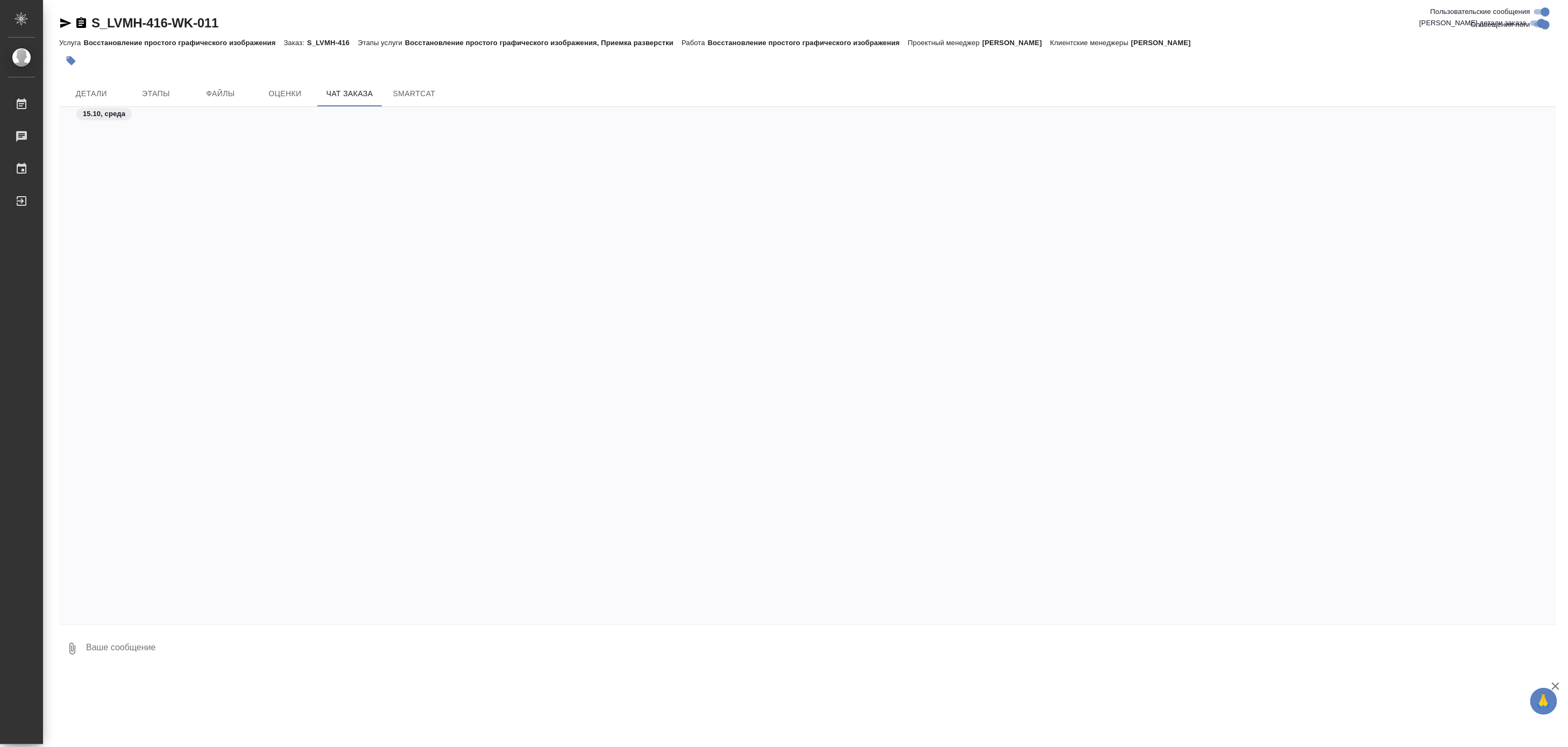
scroll to position [2067, 0]
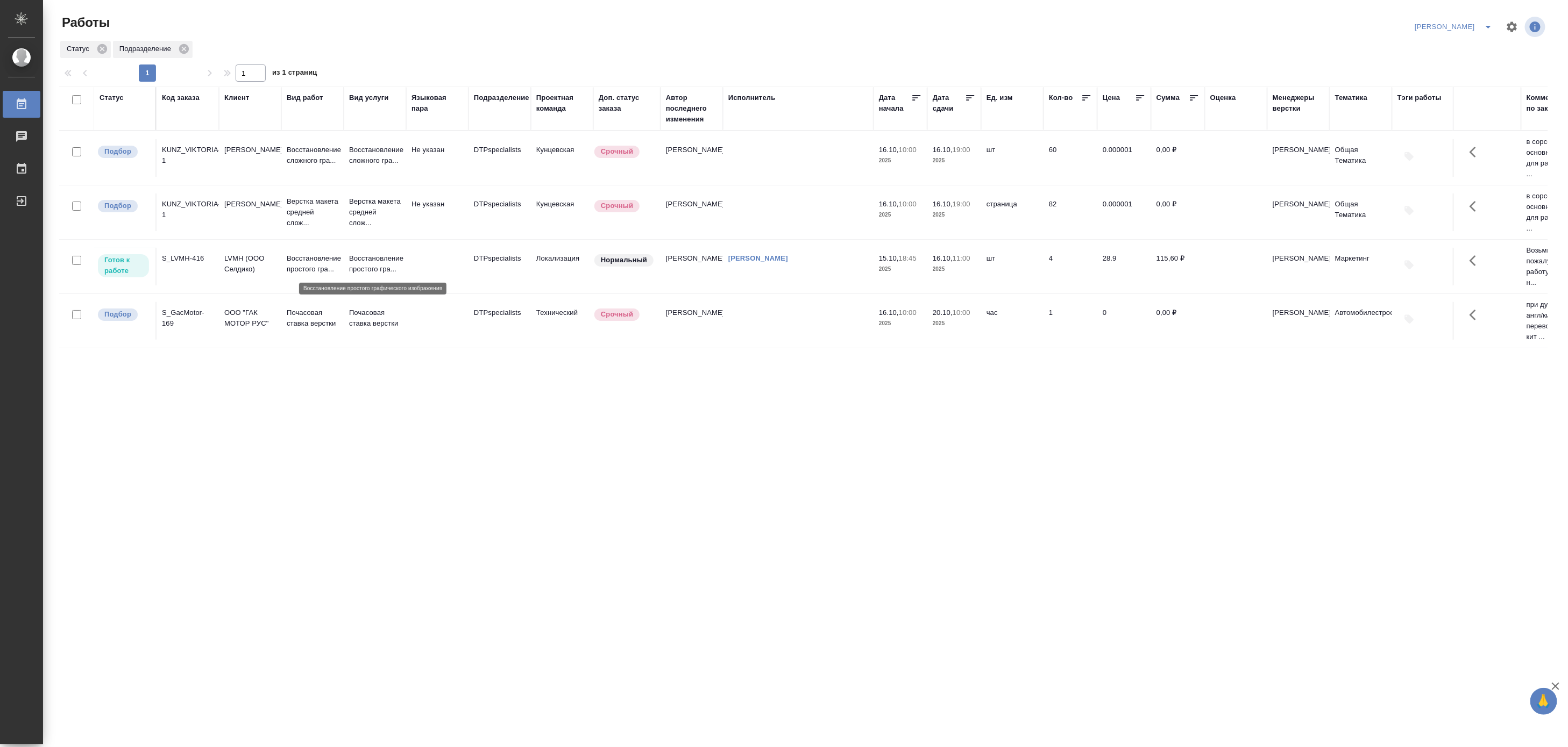
click at [356, 266] on p "Восстановление простого гра..." at bounding box center [375, 263] width 52 height 21
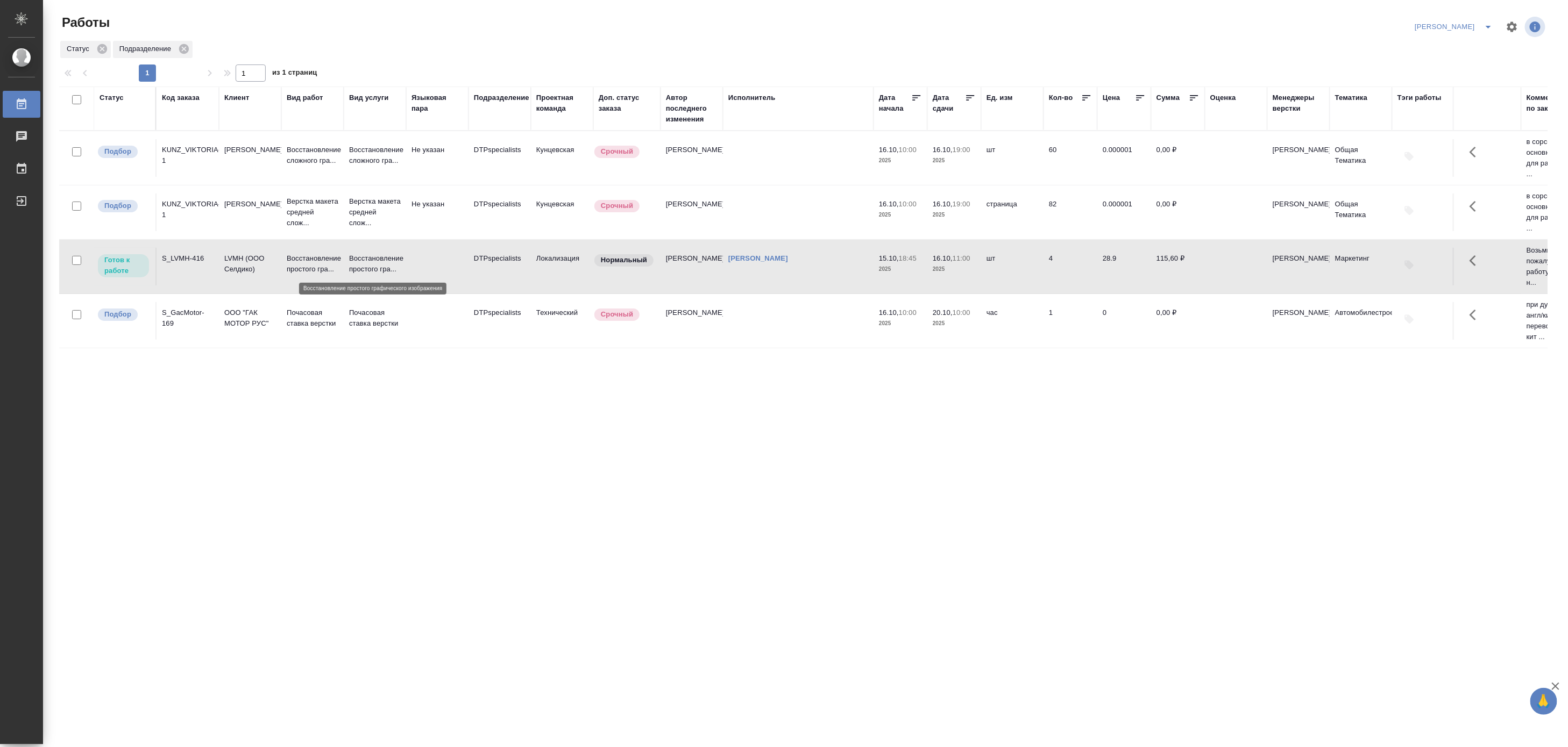
click at [356, 266] on p "Восстановление простого гра..." at bounding box center [375, 263] width 52 height 21
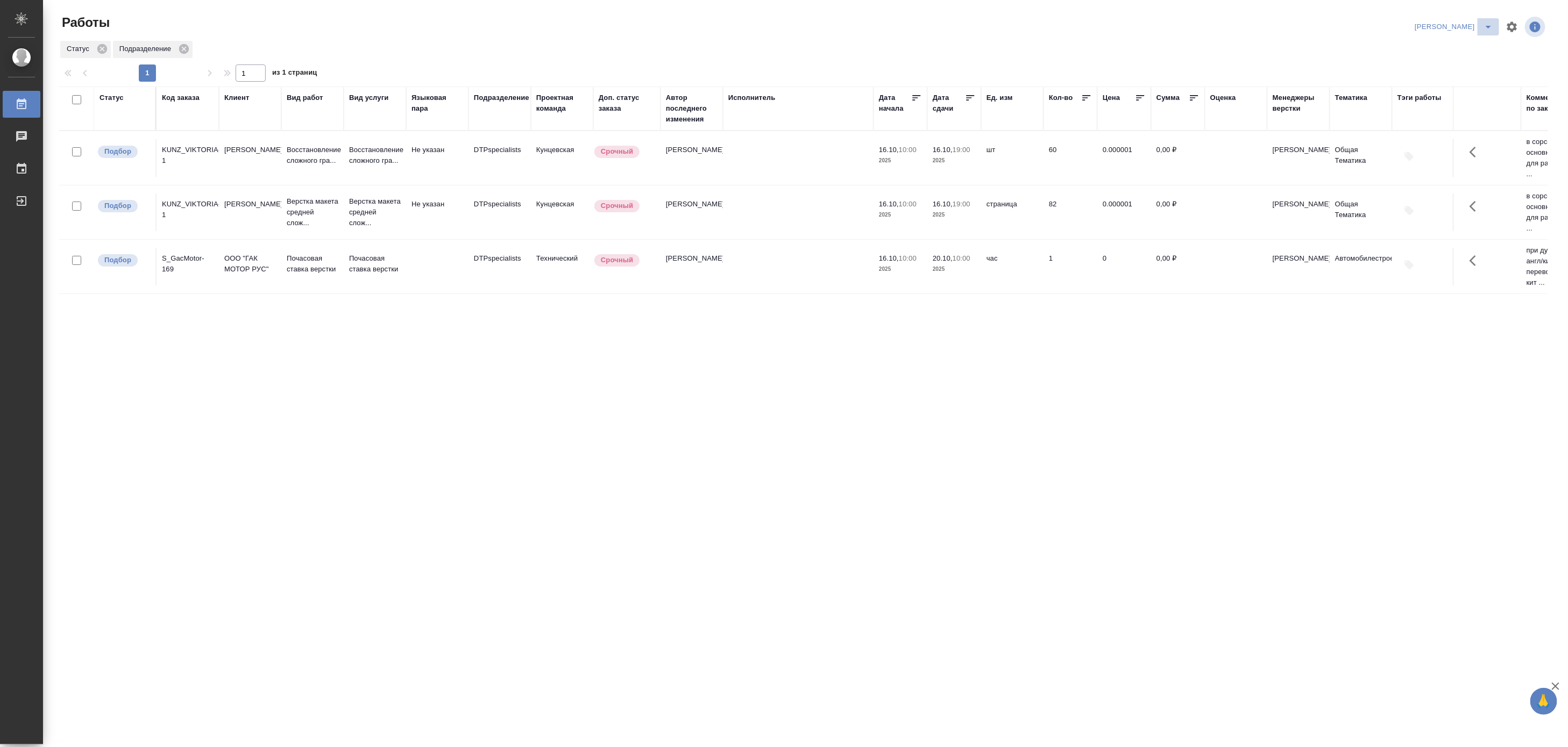
click at [1487, 21] on icon "split button" at bounding box center [1488, 27] width 13 height 13
click at [1462, 47] on li "Матвеева_В работе" at bounding box center [1448, 48] width 103 height 17
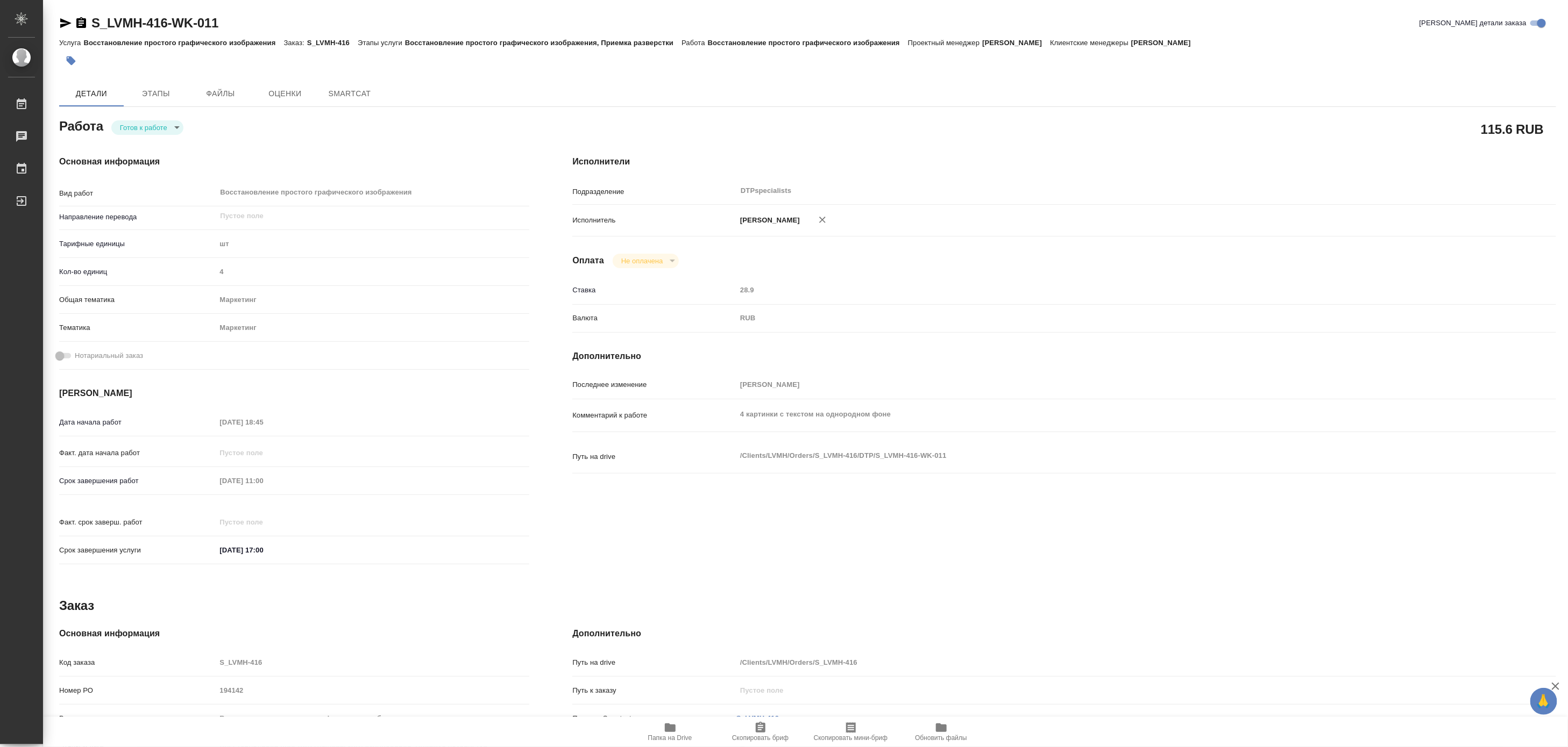
type textarea "x"
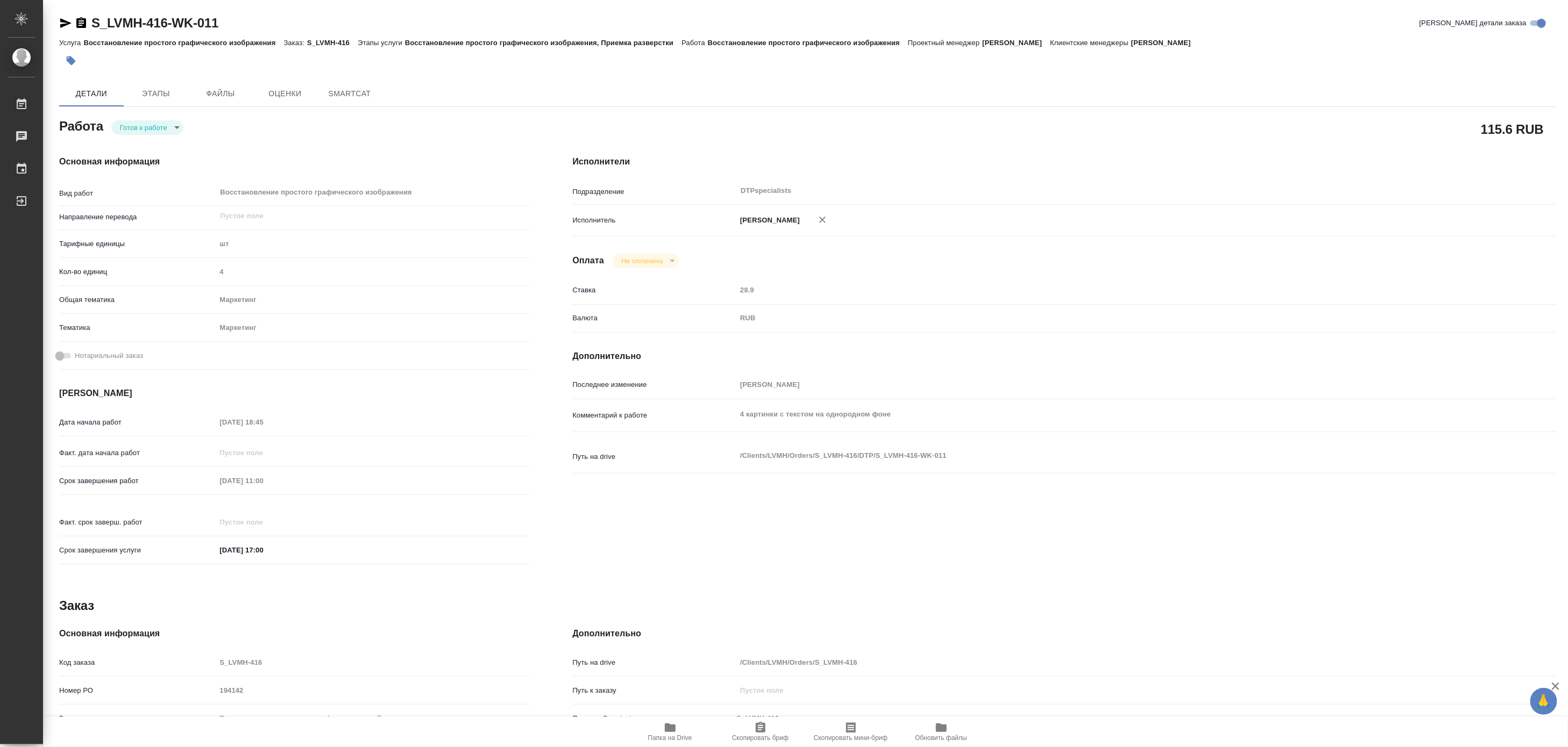
type textarea "x"
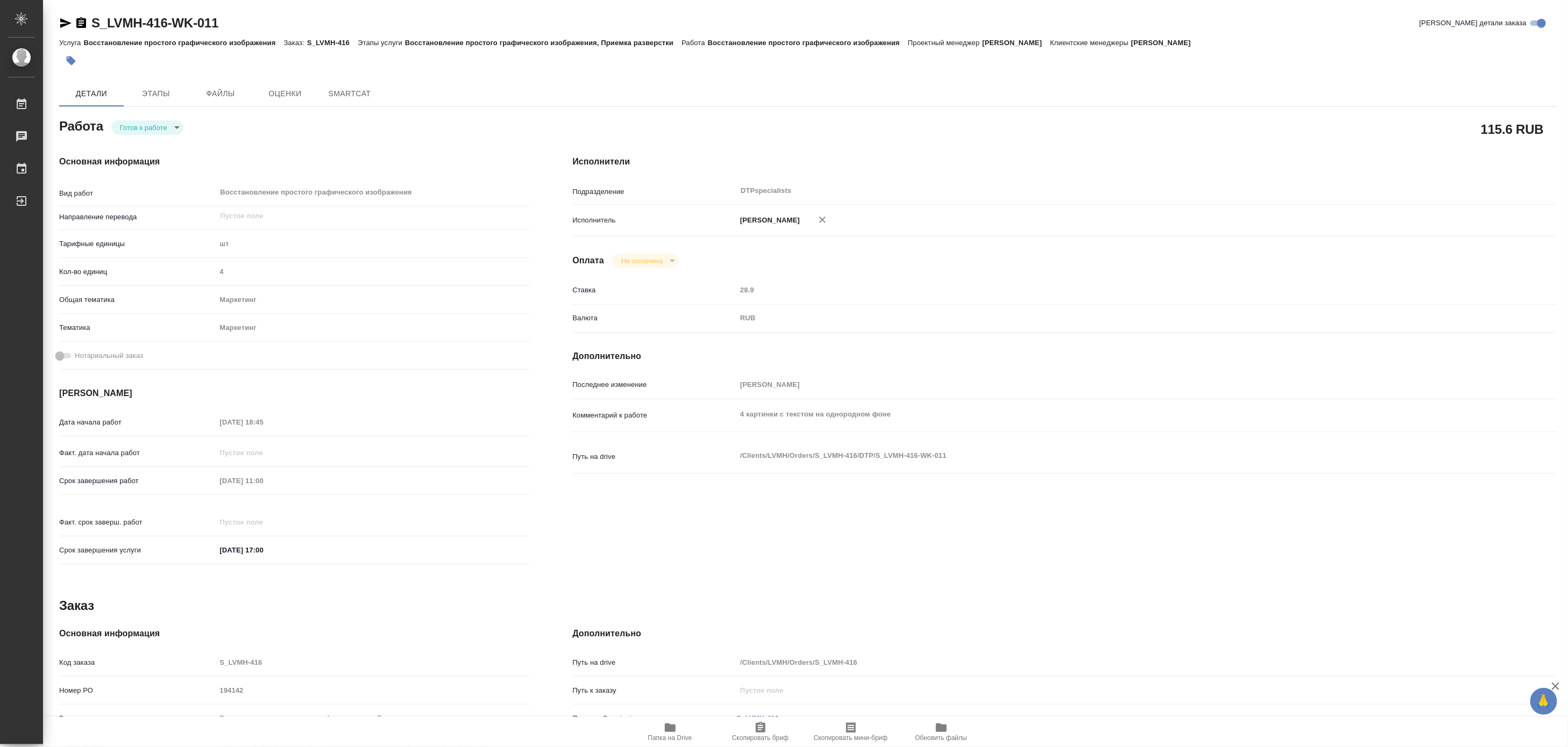
type textarea "x"
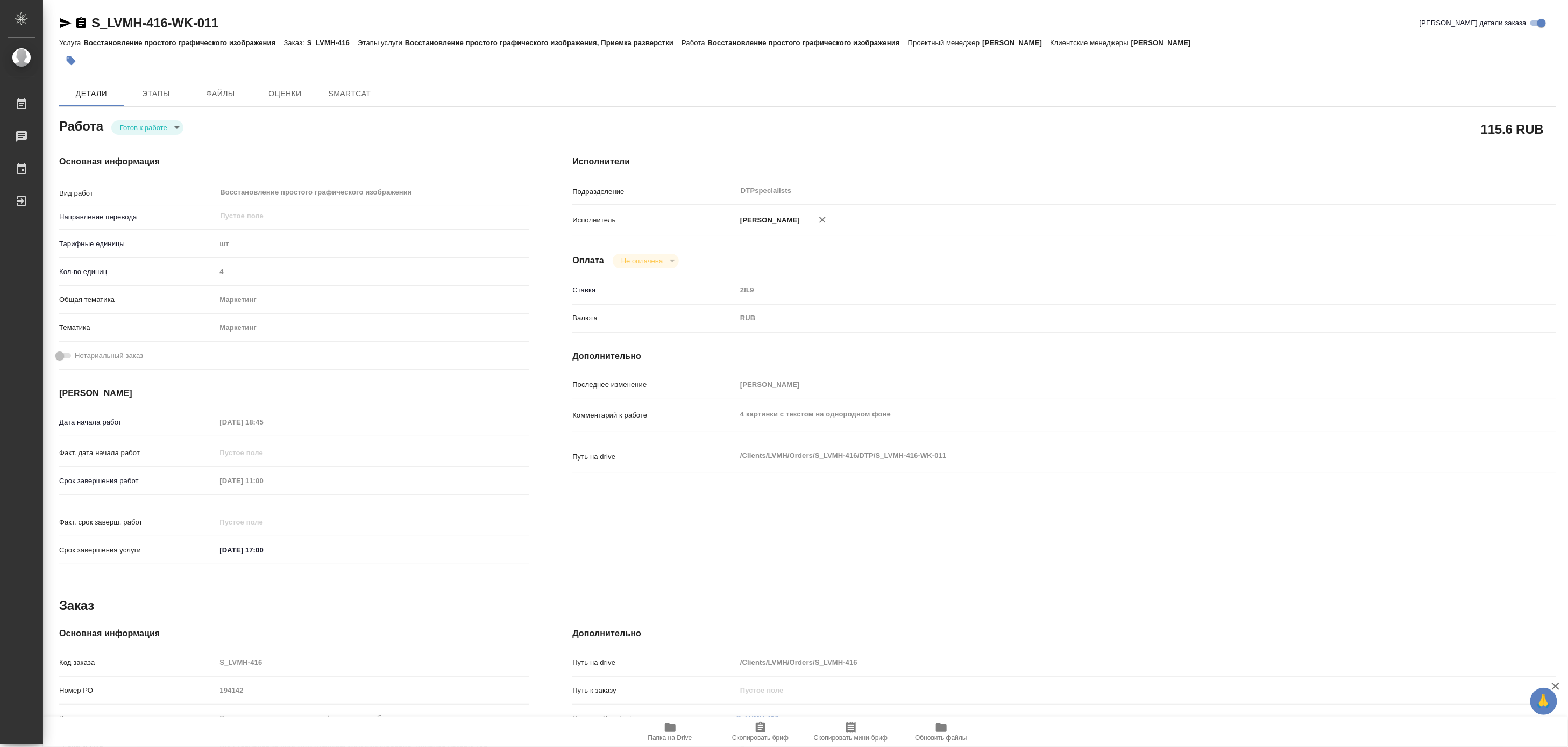
type textarea "x"
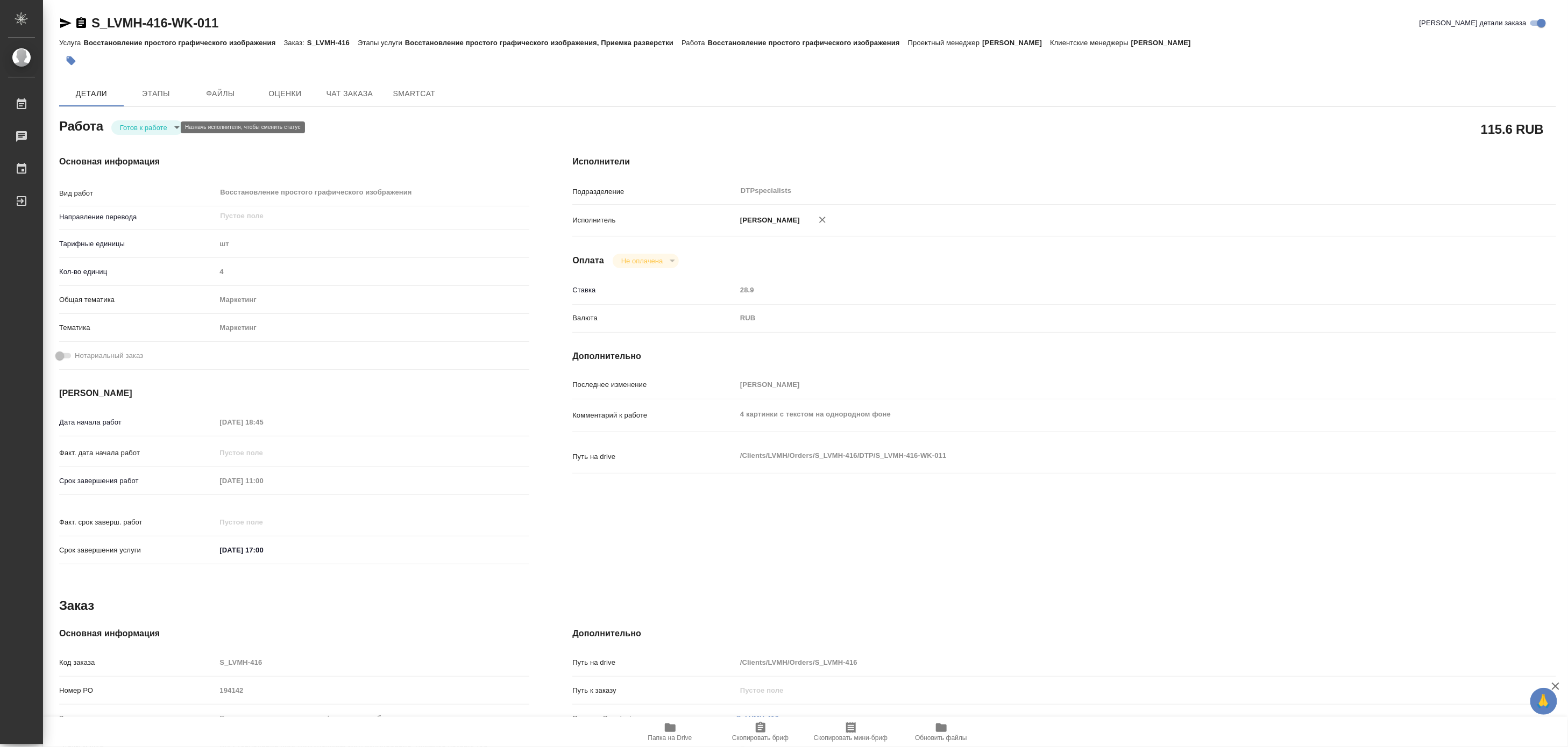
click at [130, 127] on body "🙏 .cls-1 fill:#fff; AWATERA Matveeva Maria Работы Чаты График Выйти S_LVMH-416-…" at bounding box center [784, 374] width 1568 height 747
click at [130, 127] on button "В работе" at bounding box center [137, 127] width 35 height 12
type textarea "x"
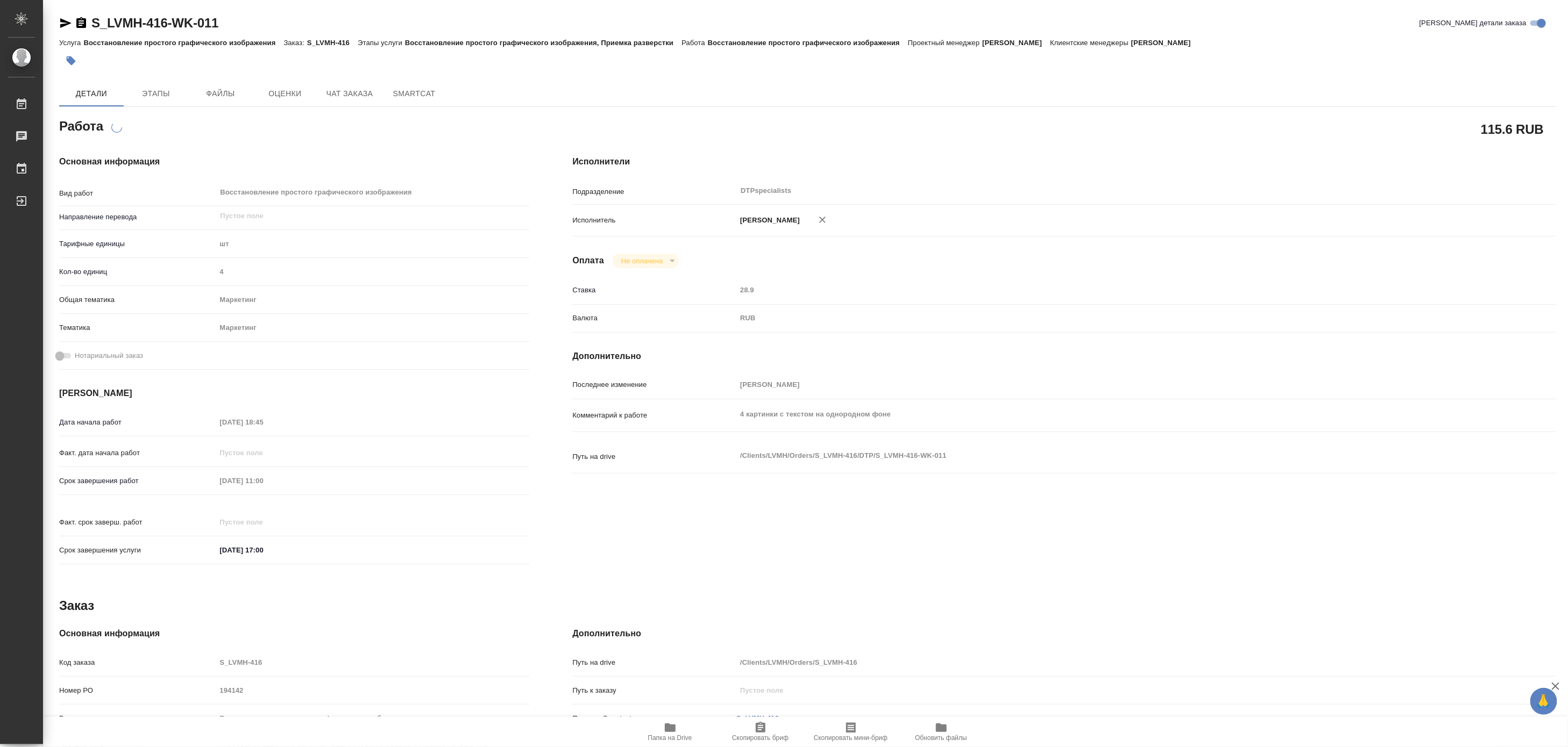
type textarea "x"
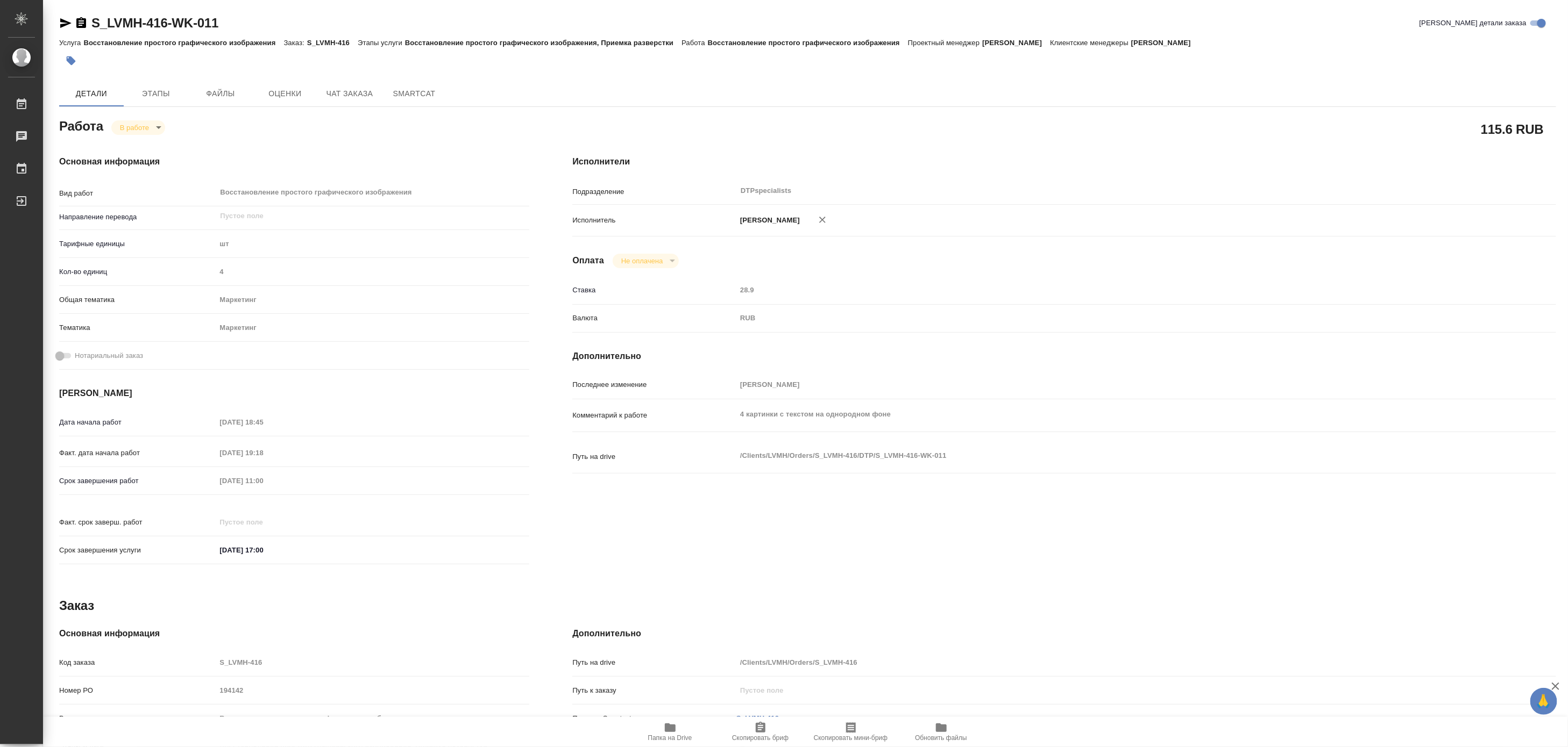
type textarea "x"
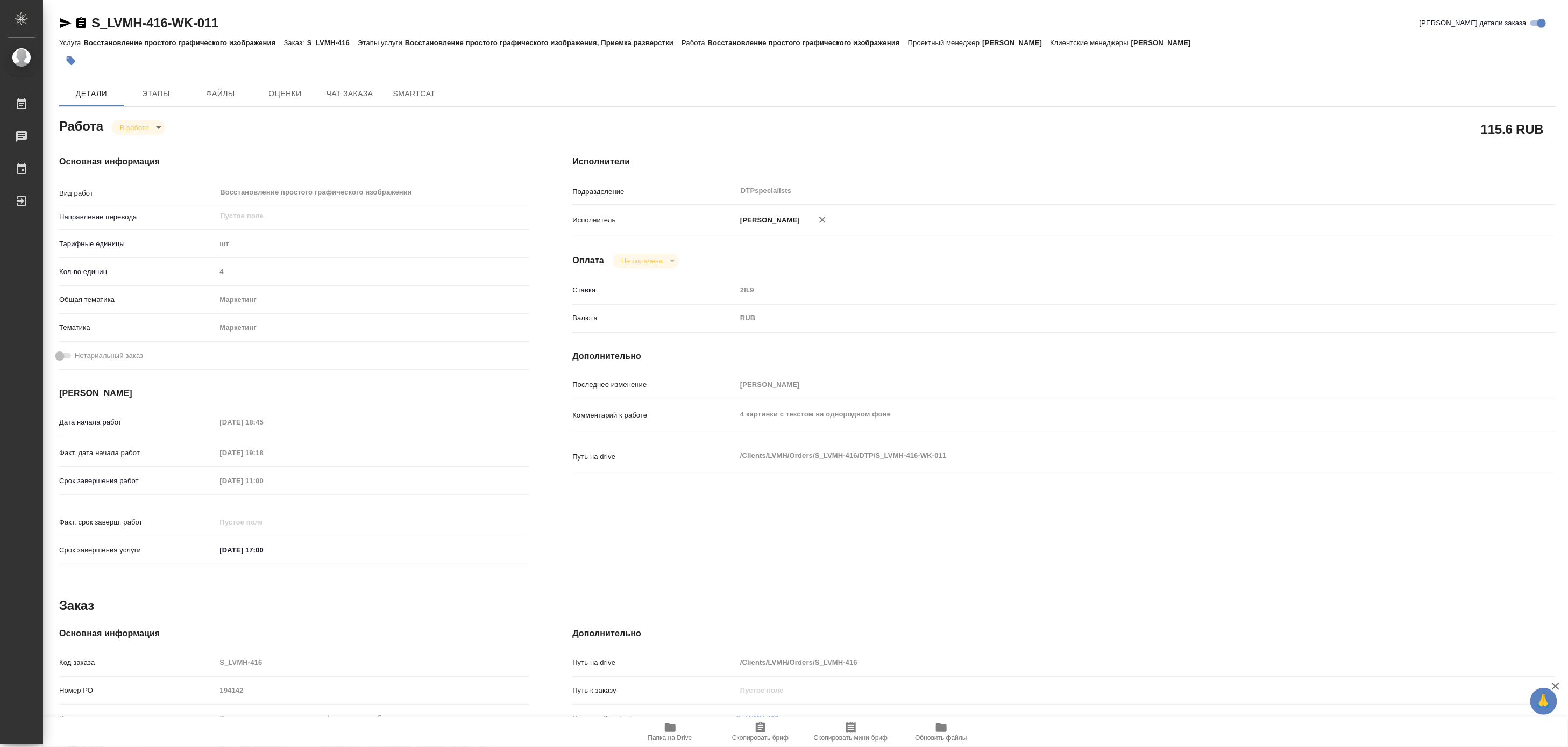
type textarea "x"
drag, startPoint x: 252, startPoint y: 20, endPoint x: 90, endPoint y: 12, distance: 162.2
click at [90, 12] on div "S_LVMH-416-WK-011 Кратко детали заказа Услуга Восстановление простого графическ…" at bounding box center [807, 457] width 1509 height 915
copy link "S_LVMH-416-WK-011"
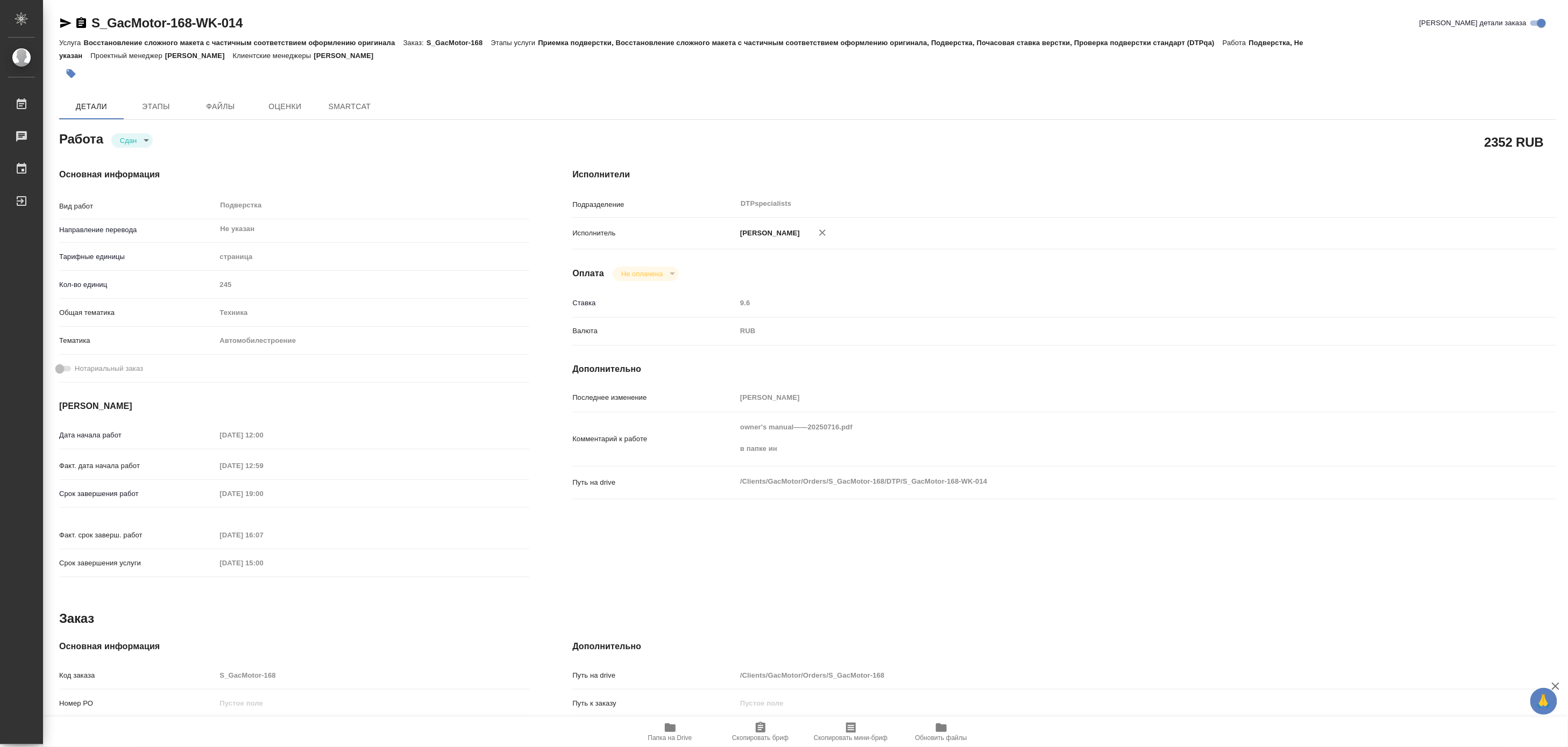
type textarea "x"
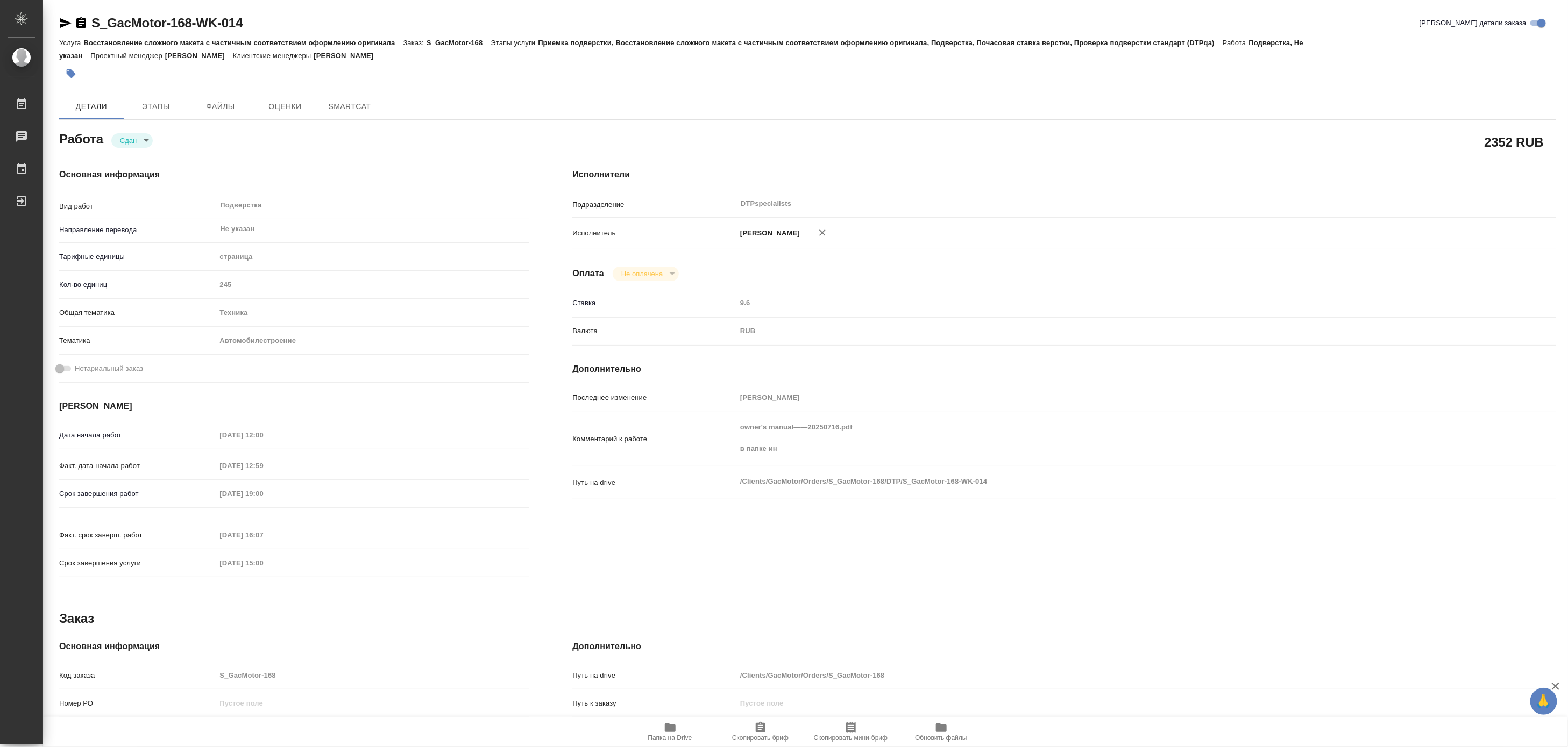
type textarea "x"
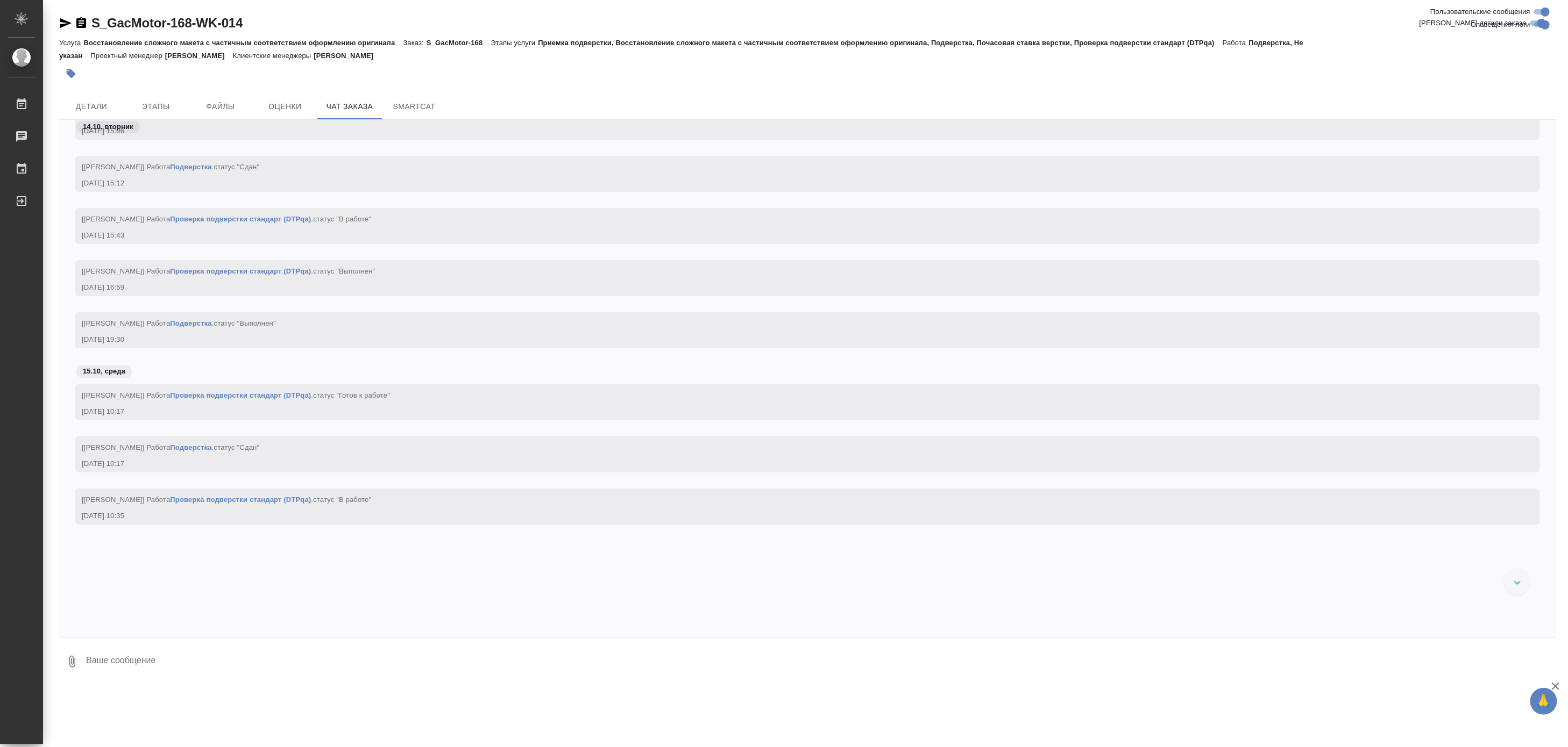
scroll to position [44732, 0]
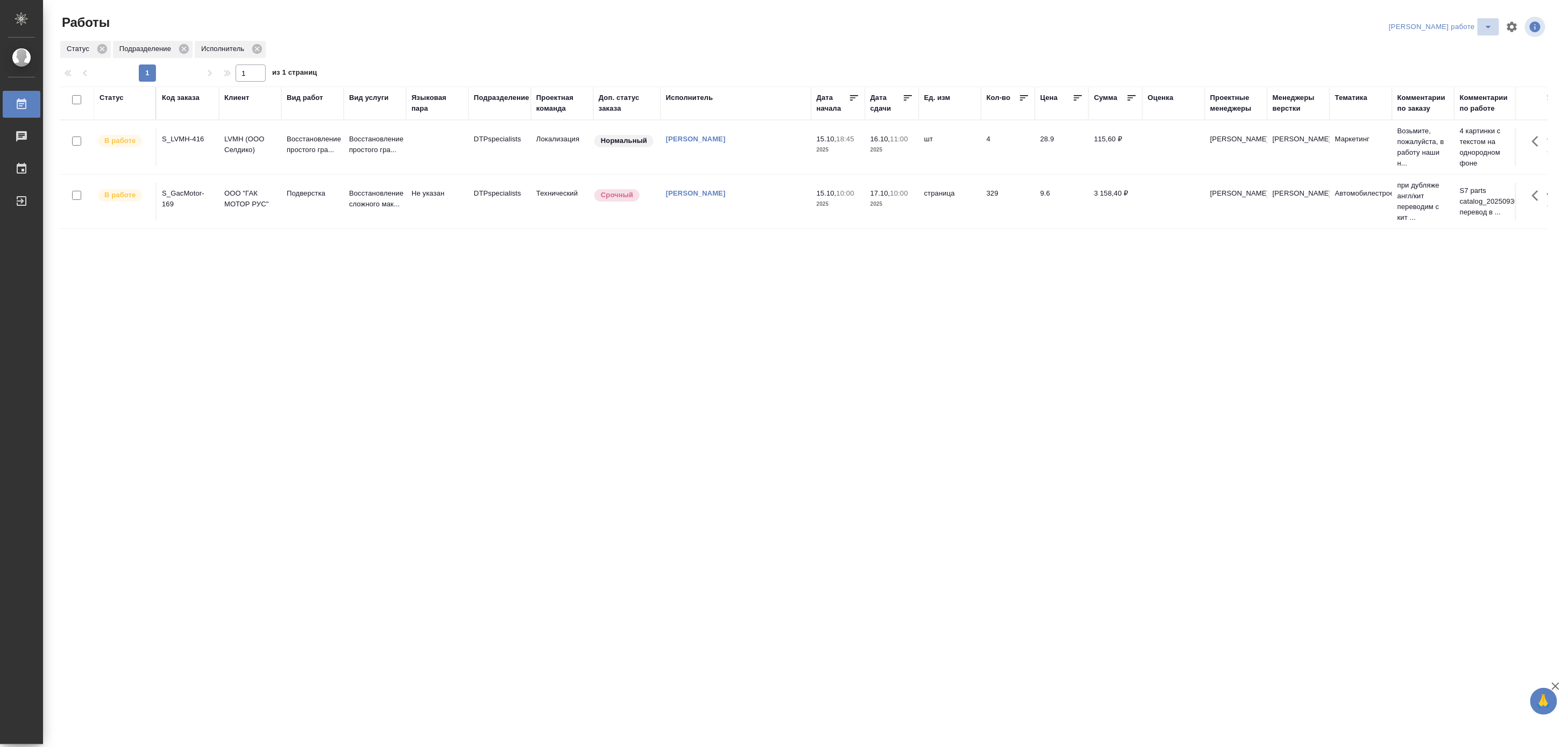
click at [1488, 23] on icon "split button" at bounding box center [1488, 27] width 13 height 13
click at [1428, 81] on li "Ждемс" at bounding box center [1451, 83] width 97 height 17
